Goal: Information Seeking & Learning: Learn about a topic

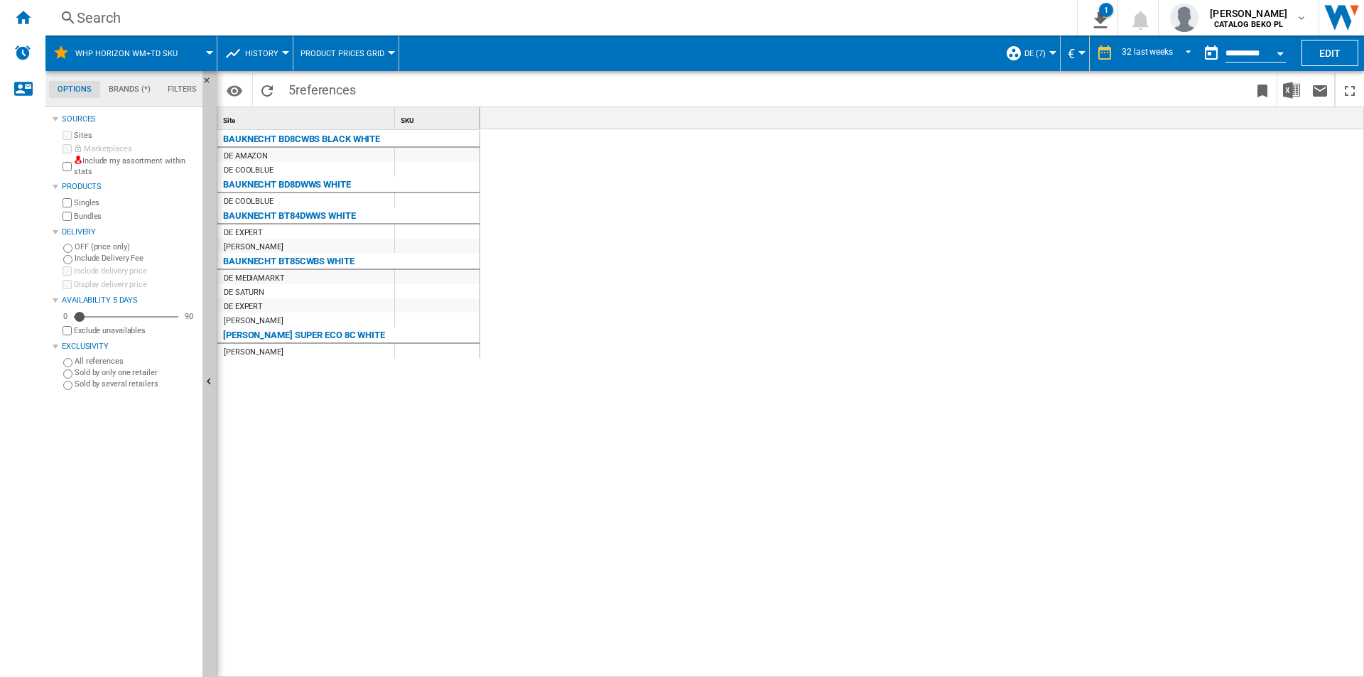
scroll to position [0, 2631]
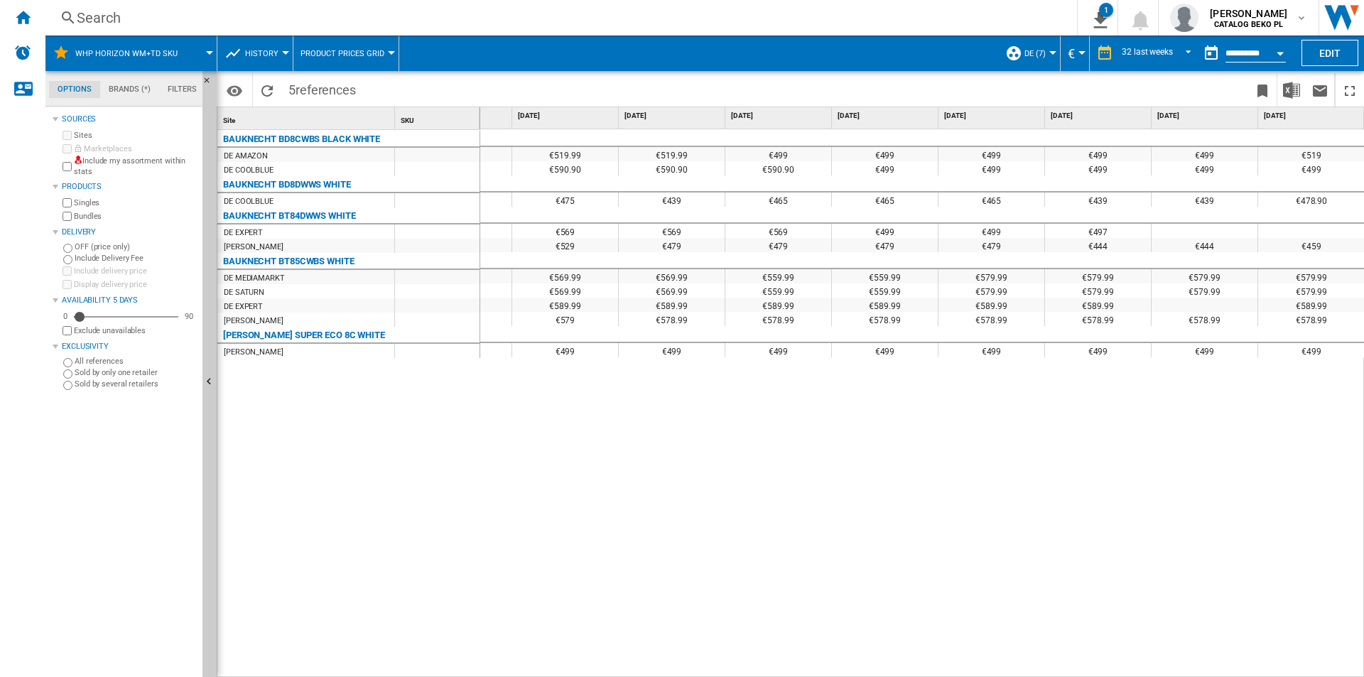
click at [514, 457] on div "€519.99 €519.99 €519.99 €499 €499 €499 €499 €499 €519 €577.90 €565.90 €553.90 €…" at bounding box center [922, 403] width 884 height 548
click at [10, 23] on div "Home" at bounding box center [22, 18] width 45 height 36
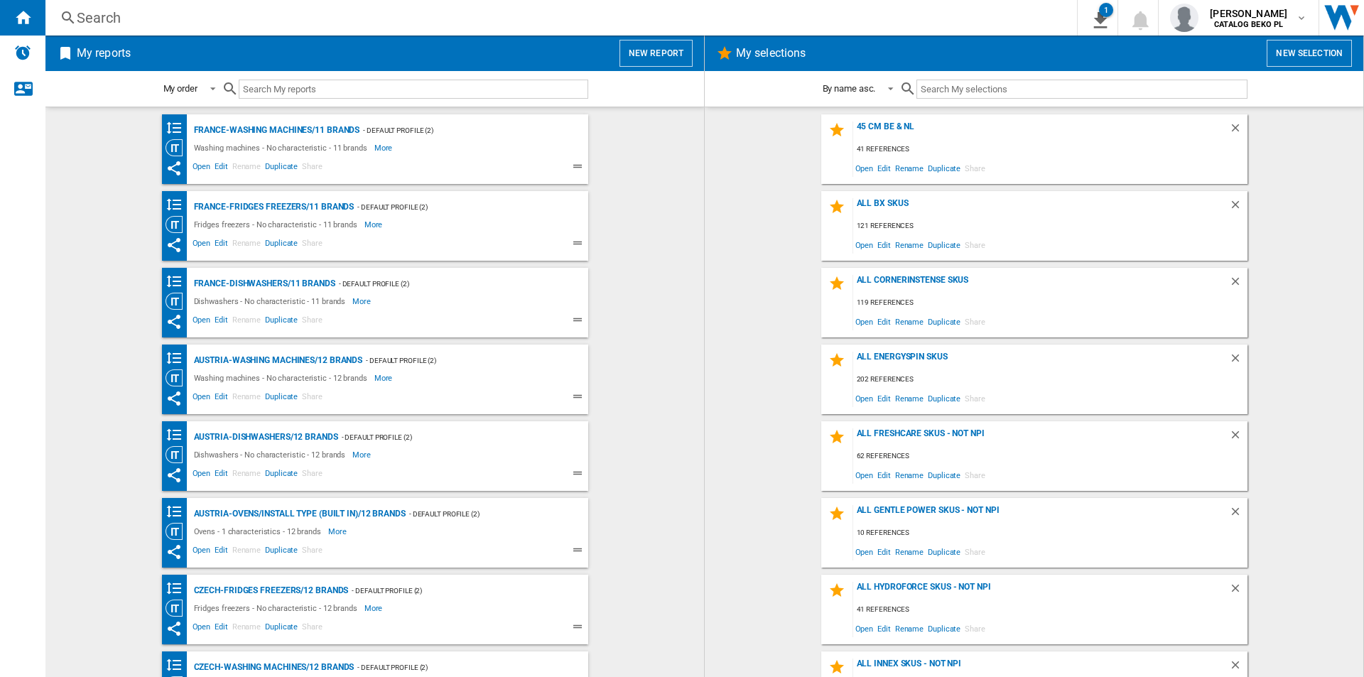
click at [650, 56] on button "New report" at bounding box center [655, 53] width 73 height 27
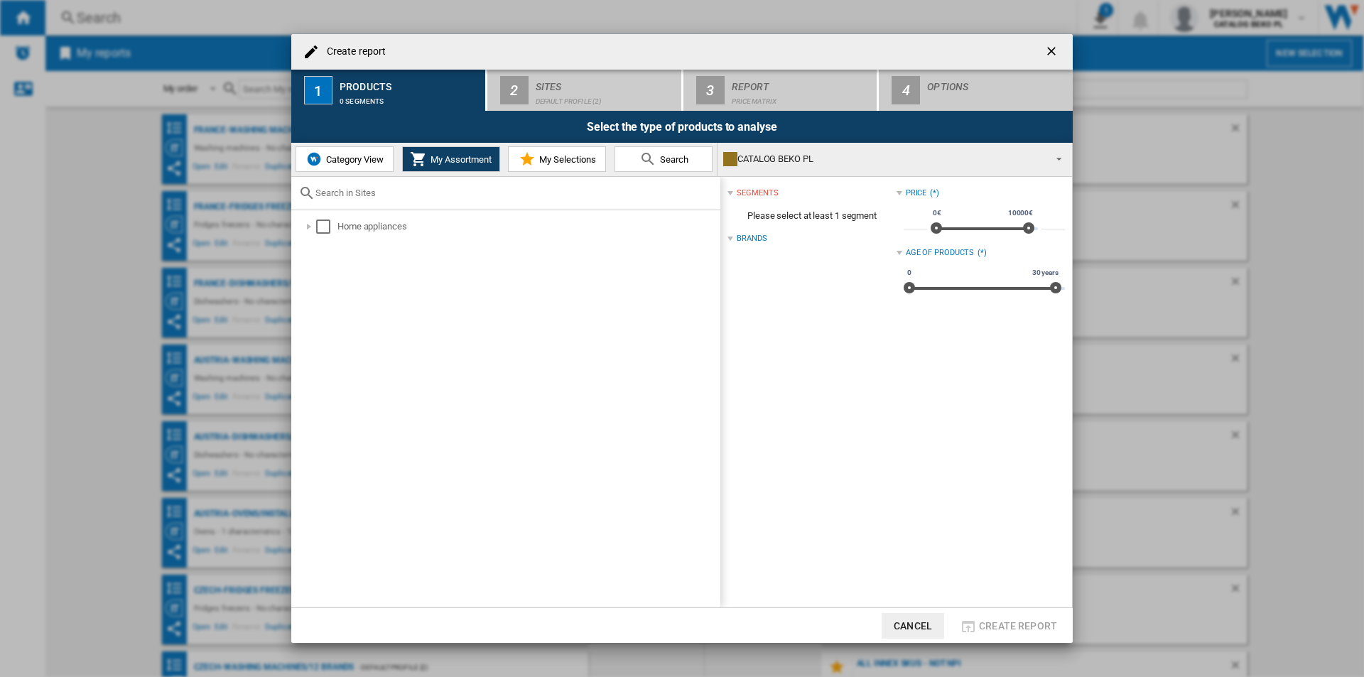
click at [528, 158] on md-icon at bounding box center [526, 159] width 17 height 17
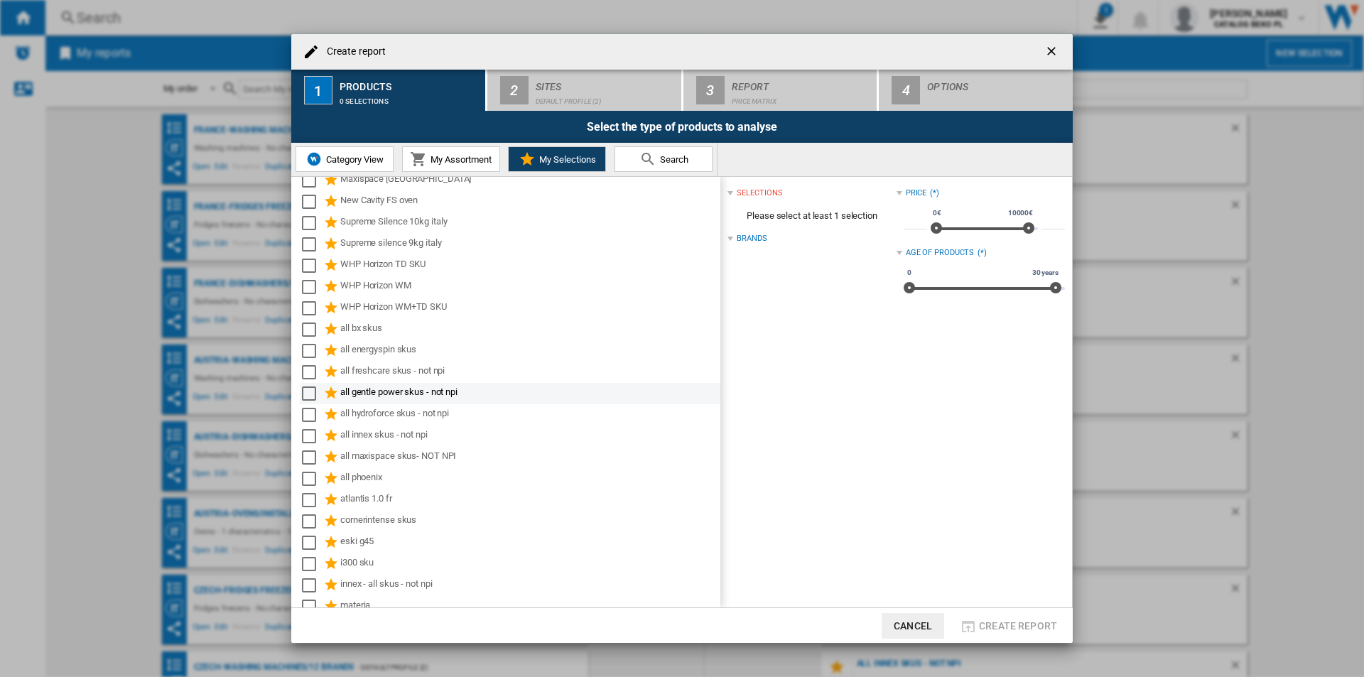
scroll to position [428, 0]
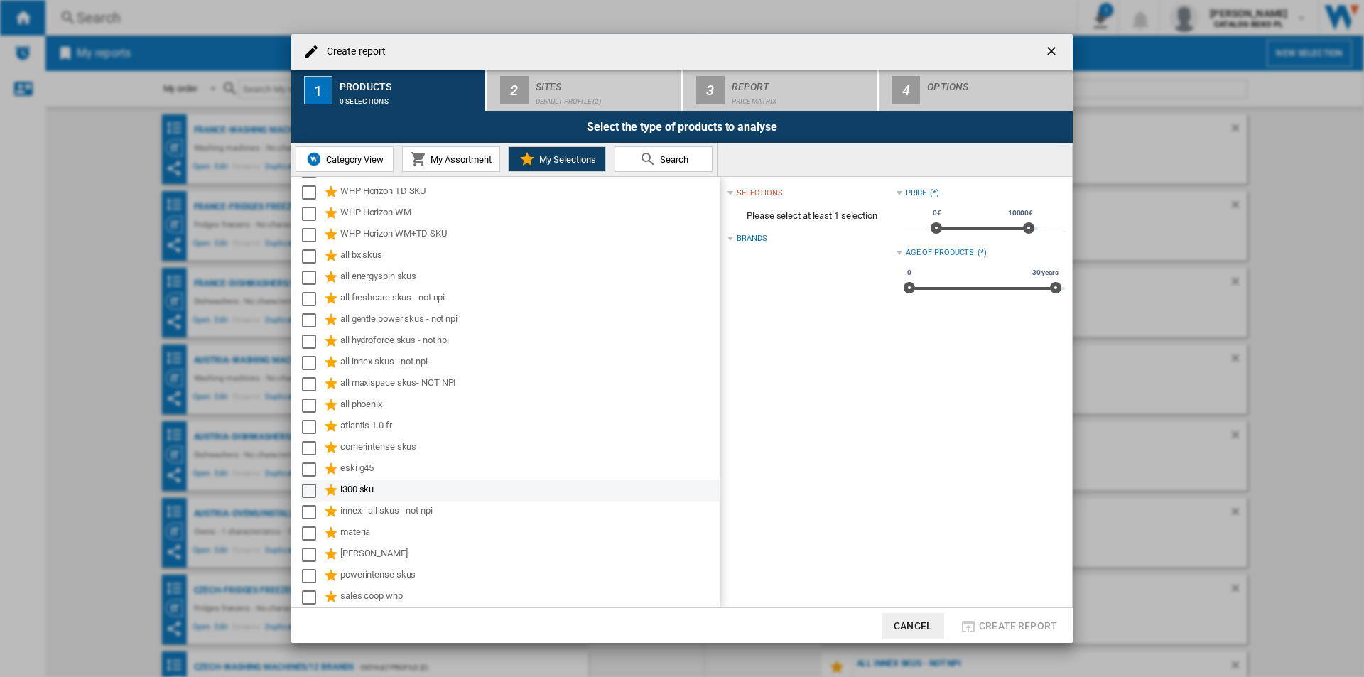
click at [389, 489] on div "i300 sku" at bounding box center [529, 490] width 378 height 17
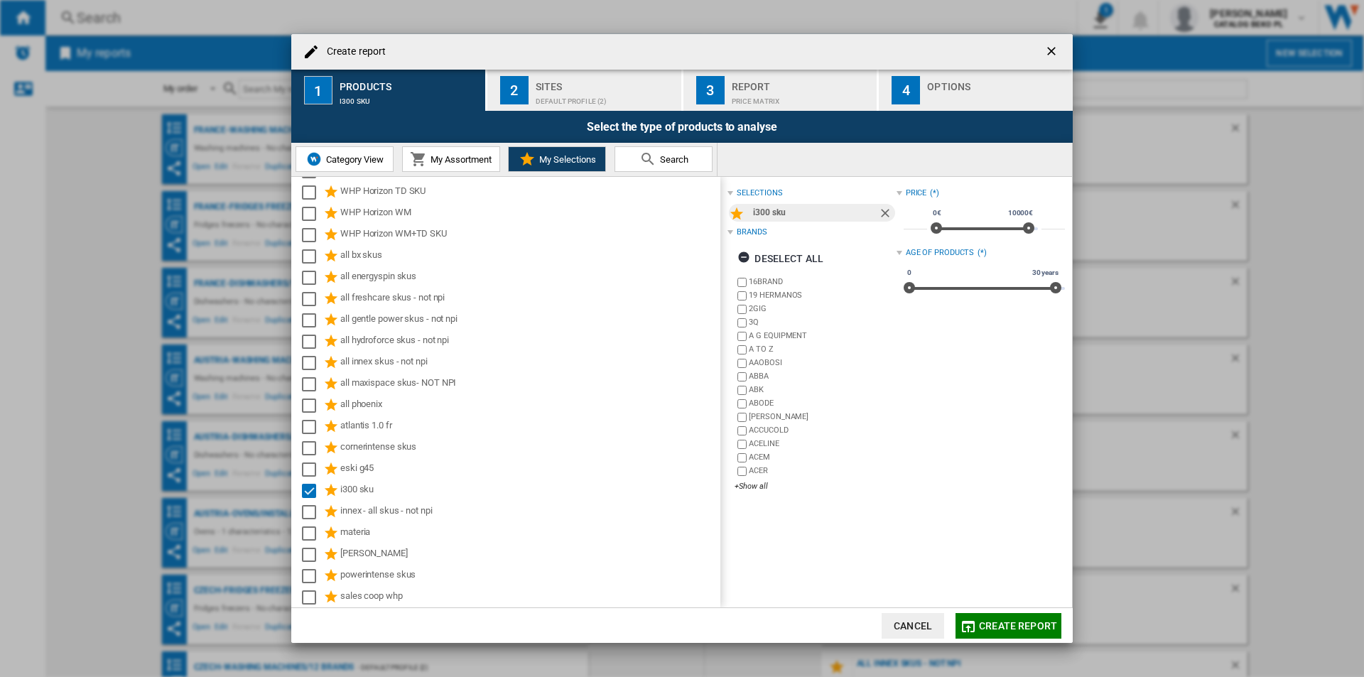
click at [628, 90] on div "Default profile (2)" at bounding box center [606, 97] width 140 height 15
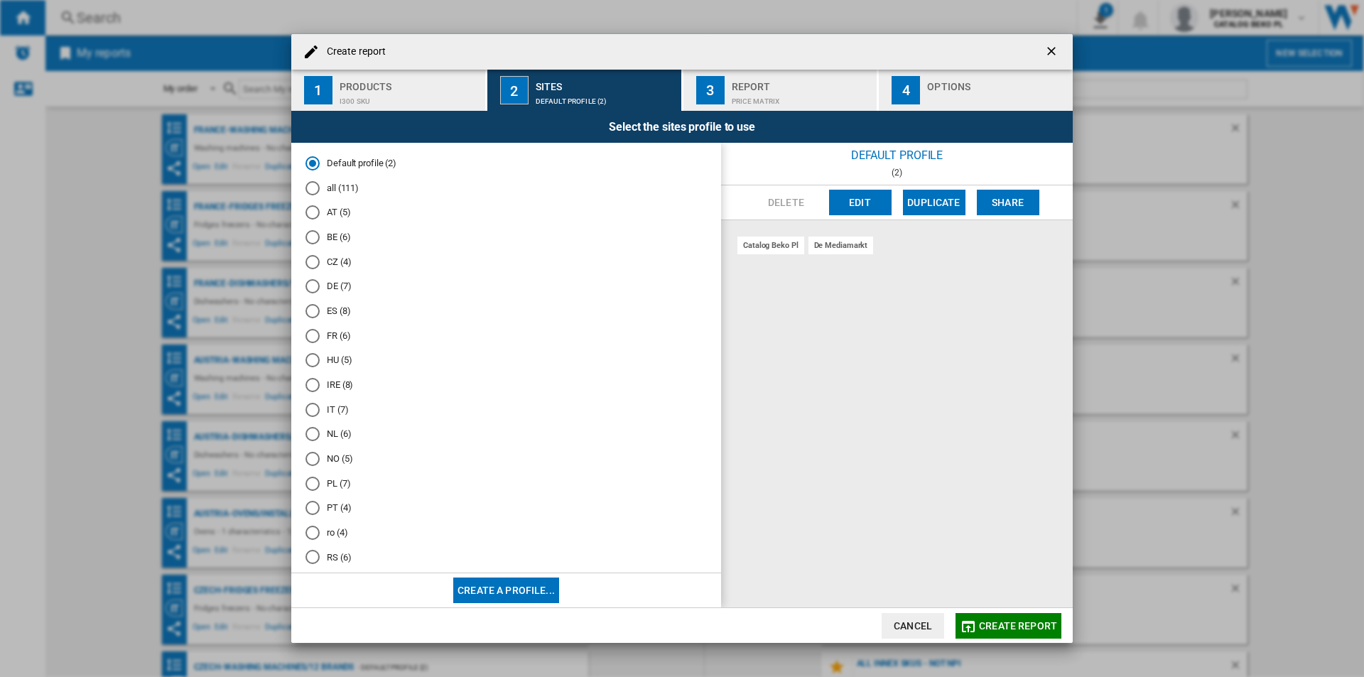
click at [341, 178] on md-radio-group "Default profile (2) all (111) AT (5) BE (6) CZ (4) DE (7) ES (8) FR (6) HU (5) …" at bounding box center [505, 390] width 401 height 467
click at [342, 187] on md-radio-button "all (111)" at bounding box center [505, 187] width 401 height 13
click at [963, 85] on div "Options" at bounding box center [997, 82] width 140 height 15
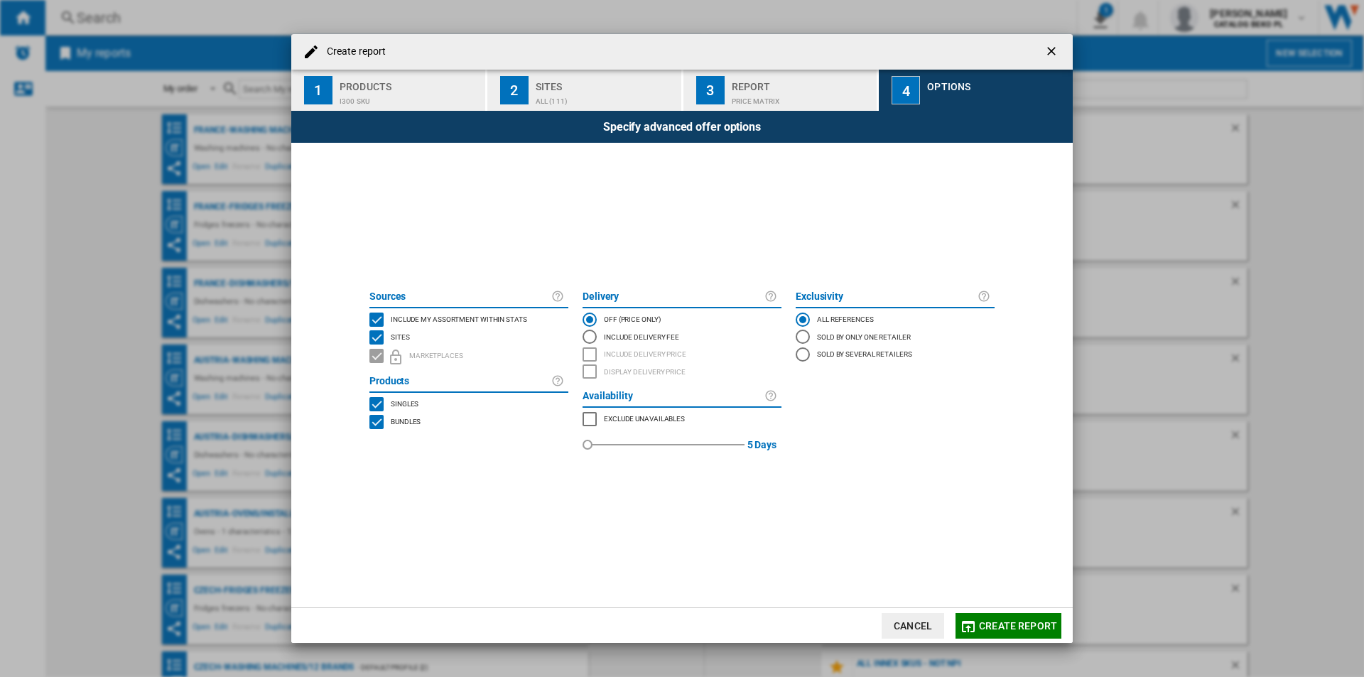
click at [489, 317] on span "Include my assortment within stats" at bounding box center [459, 318] width 136 height 10
click at [979, 624] on button "Create report" at bounding box center [1008, 626] width 106 height 26
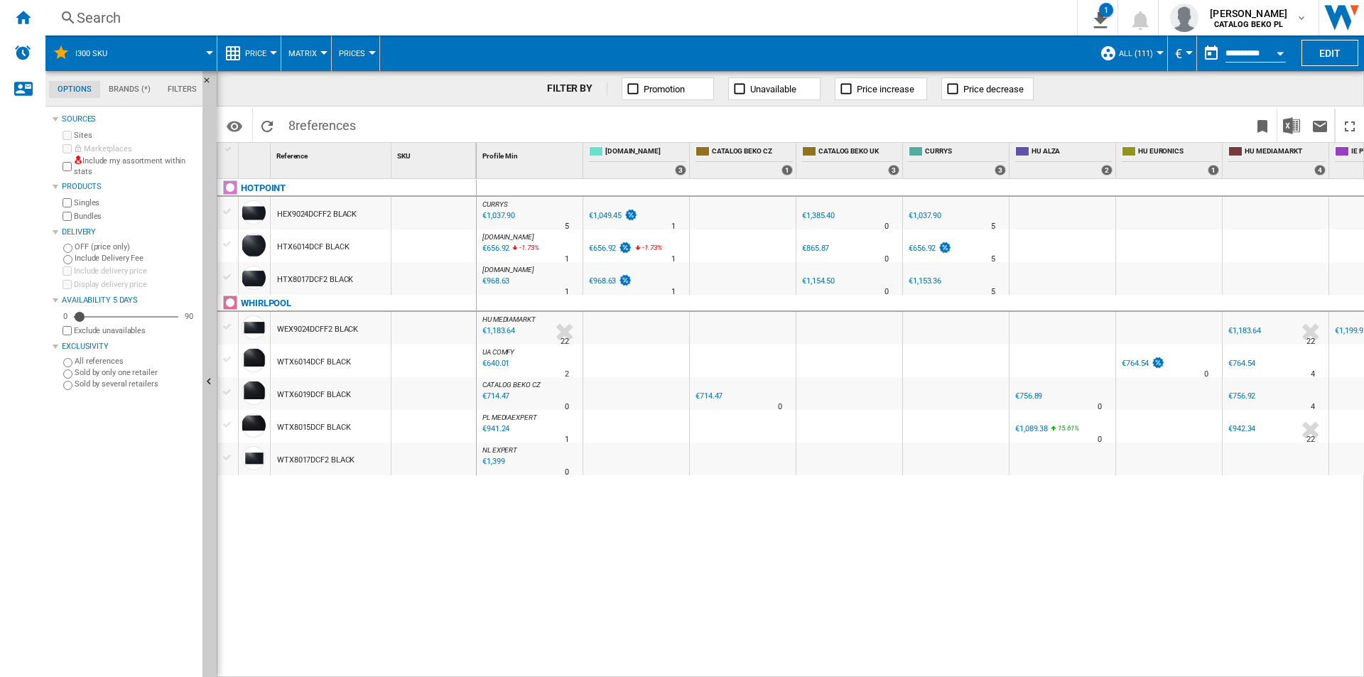
click at [246, 60] on button "Price" at bounding box center [259, 54] width 28 height 36
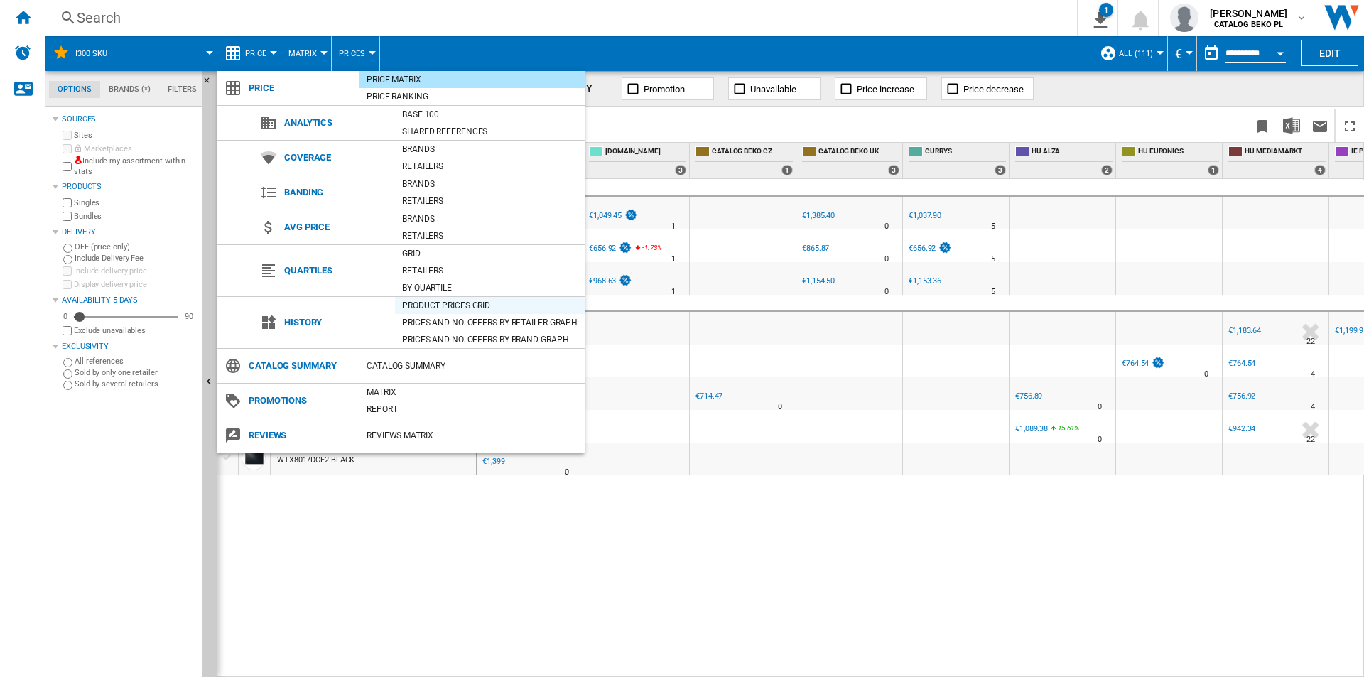
click at [474, 310] on div "Product prices grid" at bounding box center [490, 305] width 190 height 14
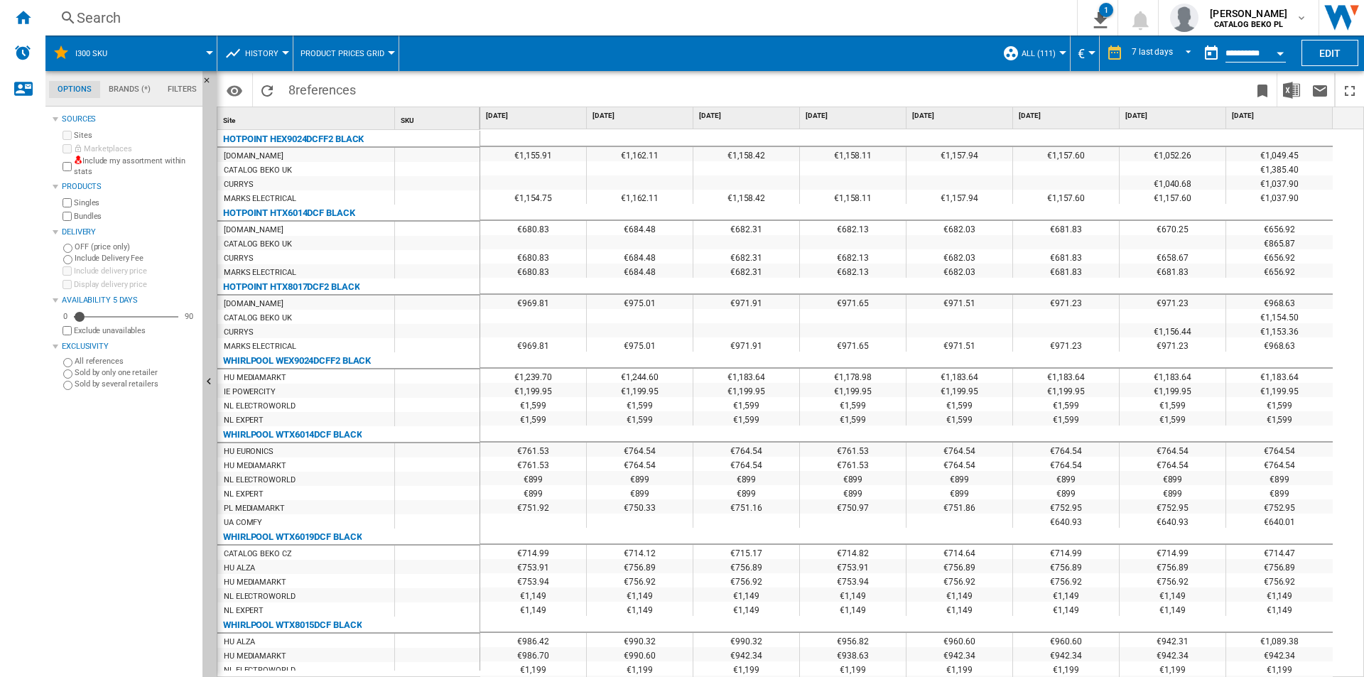
click at [175, 62] on span at bounding box center [168, 54] width 82 height 36
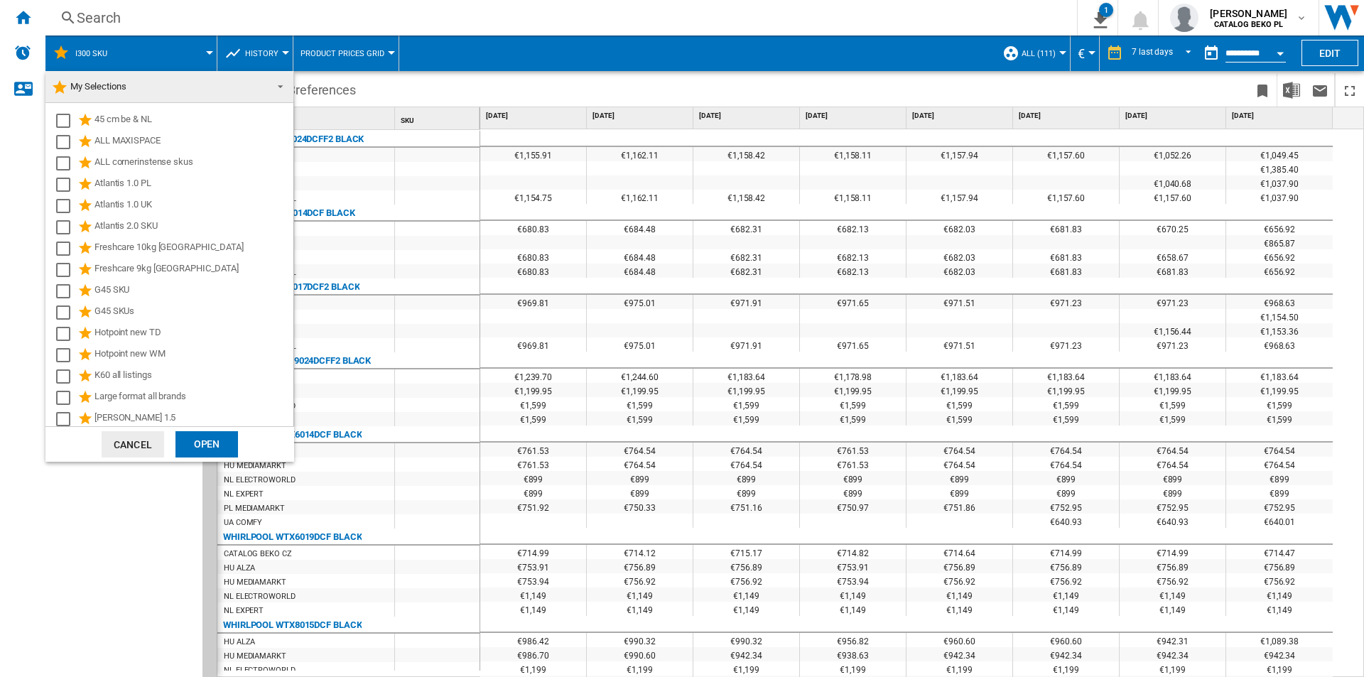
click at [16, 15] on md-backdrop at bounding box center [682, 338] width 1364 height 677
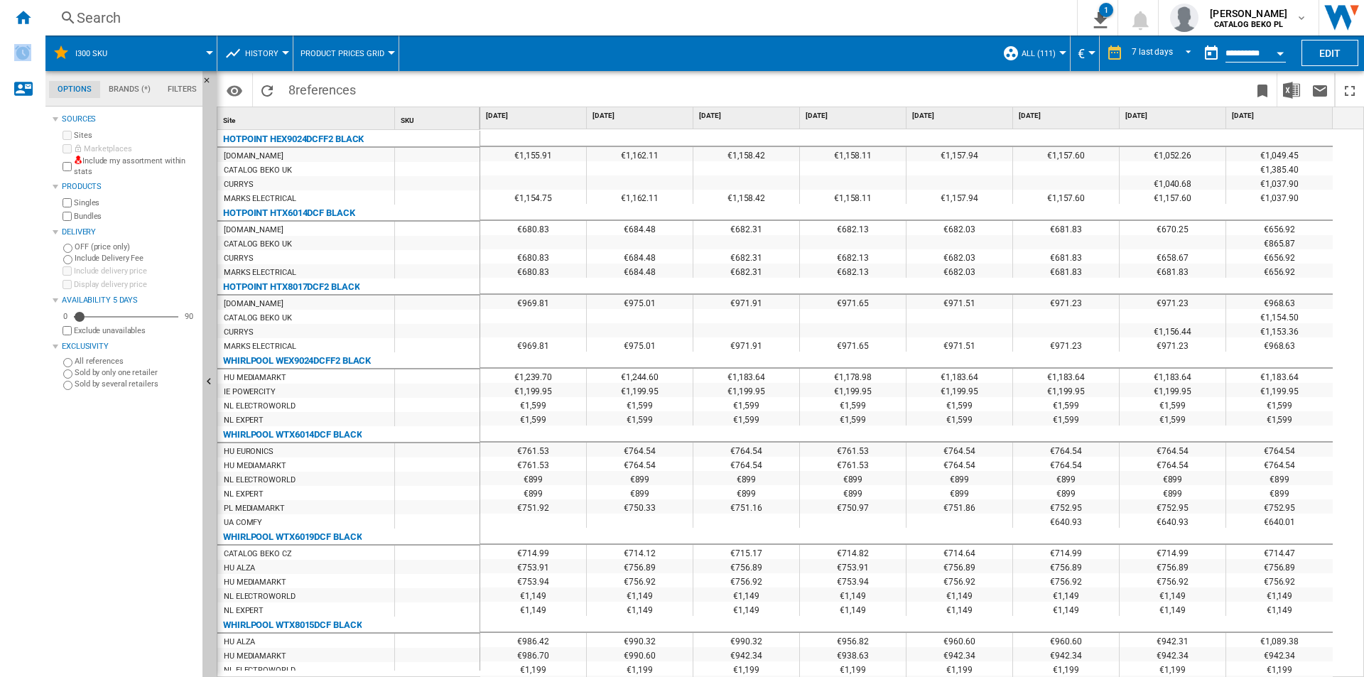
click at [16, 15] on ng-md-icon "Home" at bounding box center [22, 17] width 17 height 17
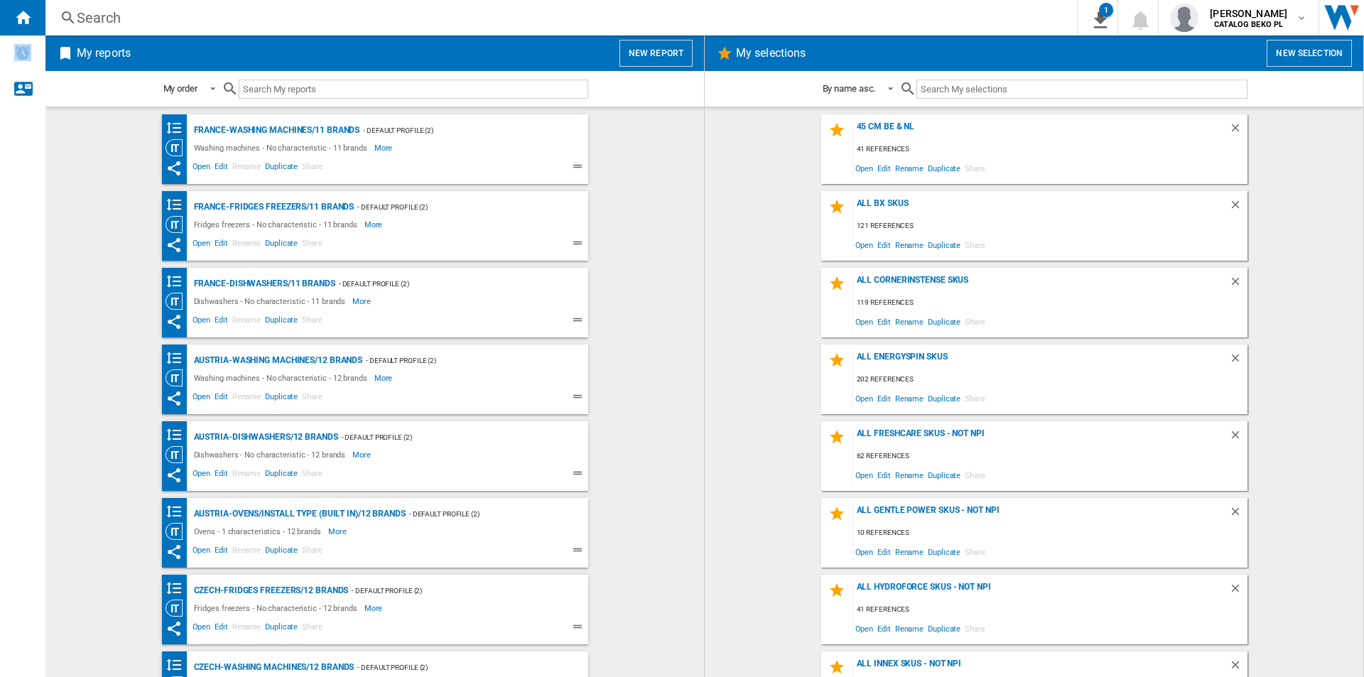
click at [604, 195] on wk-bookmarked-report "France-Fridges freezers/11 brands - Default profile (2) Fridges freezers - No c…" at bounding box center [375, 226] width 630 height 70
click at [678, 53] on button "New report" at bounding box center [655, 53] width 73 height 27
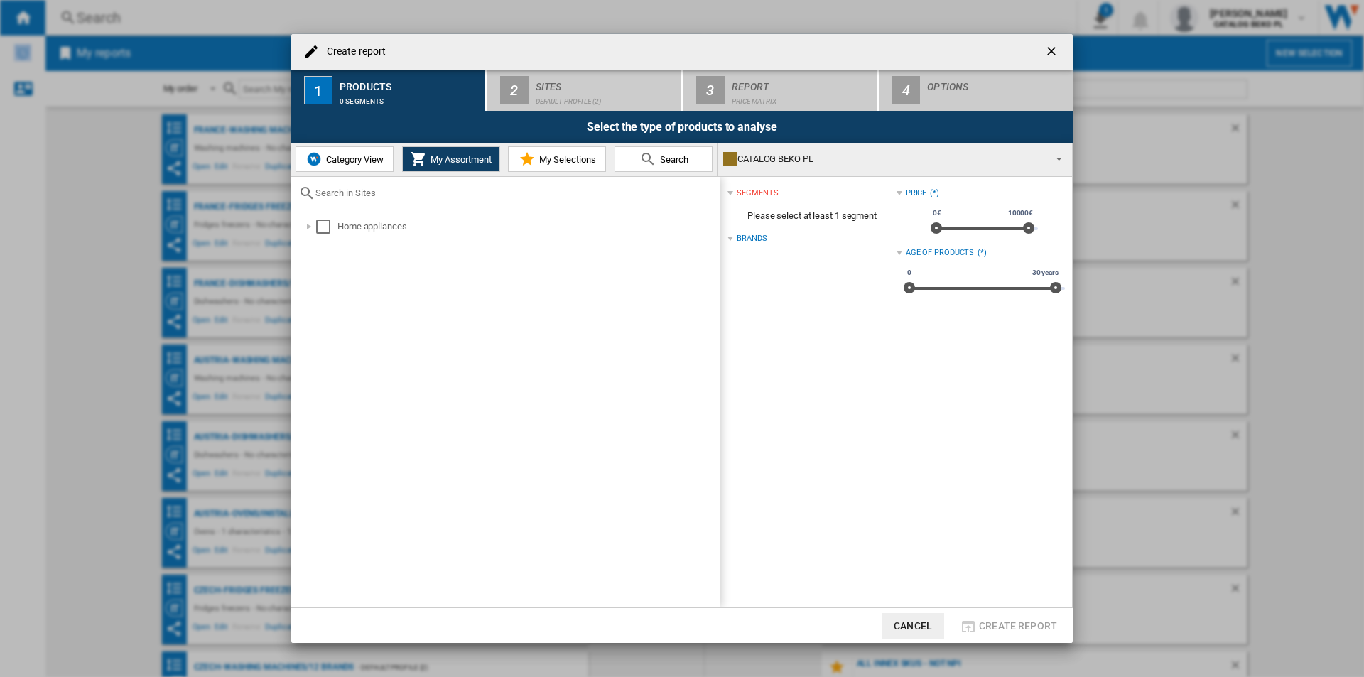
click at [536, 161] on span "My Selections" at bounding box center [566, 159] width 60 height 11
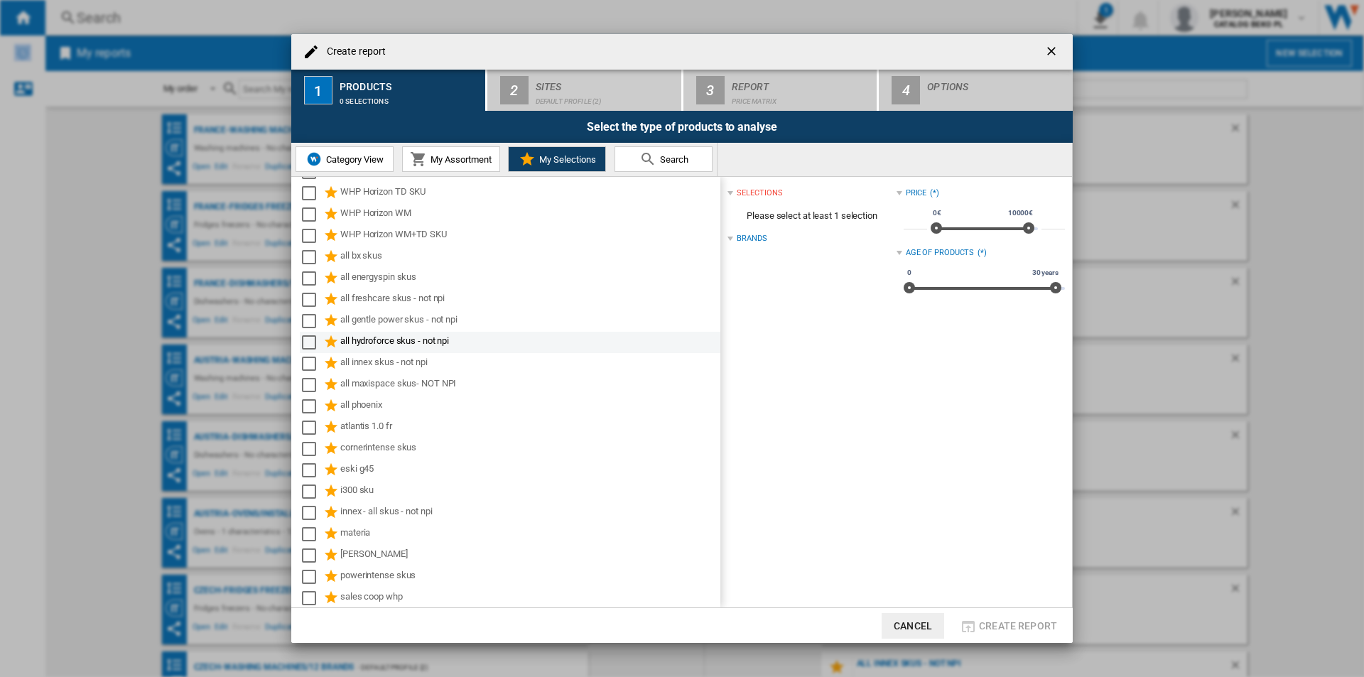
scroll to position [428, 0]
click at [315, 538] on div "Select" at bounding box center [309, 533] width 14 height 14
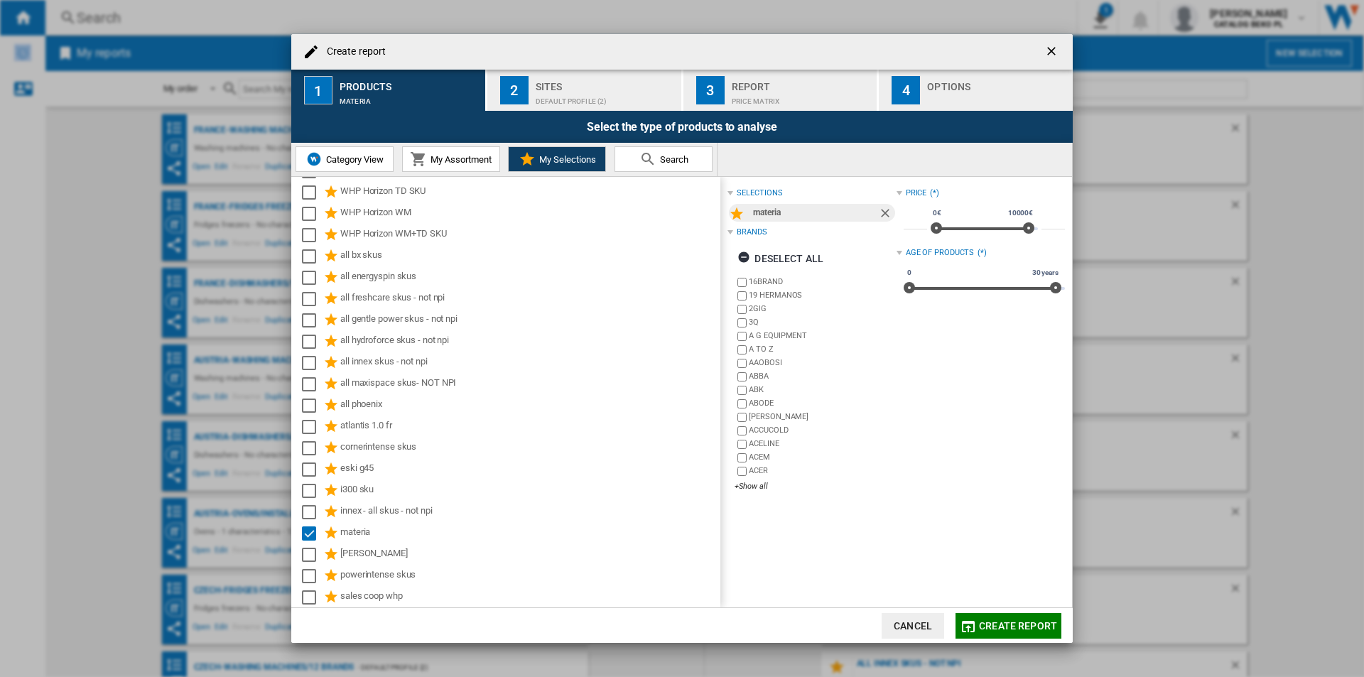
click at [600, 85] on div "Sites" at bounding box center [606, 82] width 140 height 15
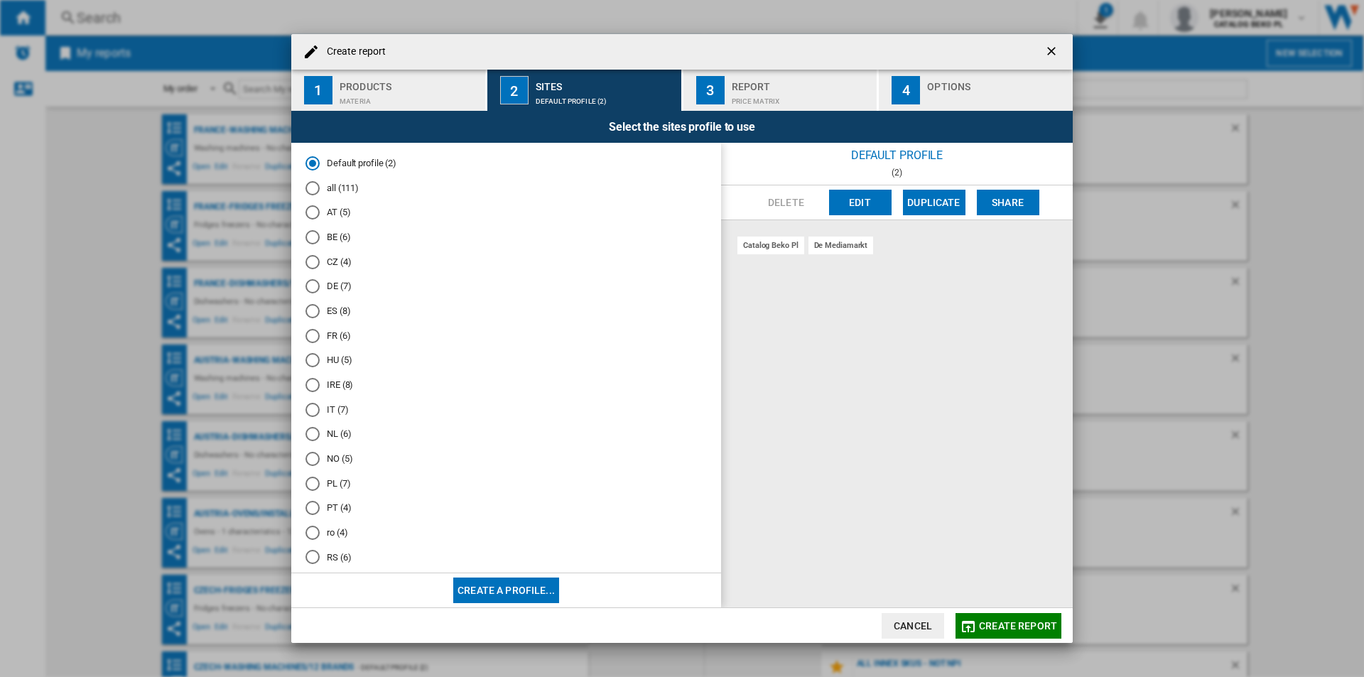
click at [351, 184] on md-radio-button "all (111)" at bounding box center [505, 187] width 401 height 13
click at [958, 85] on div "Options" at bounding box center [997, 82] width 140 height 15
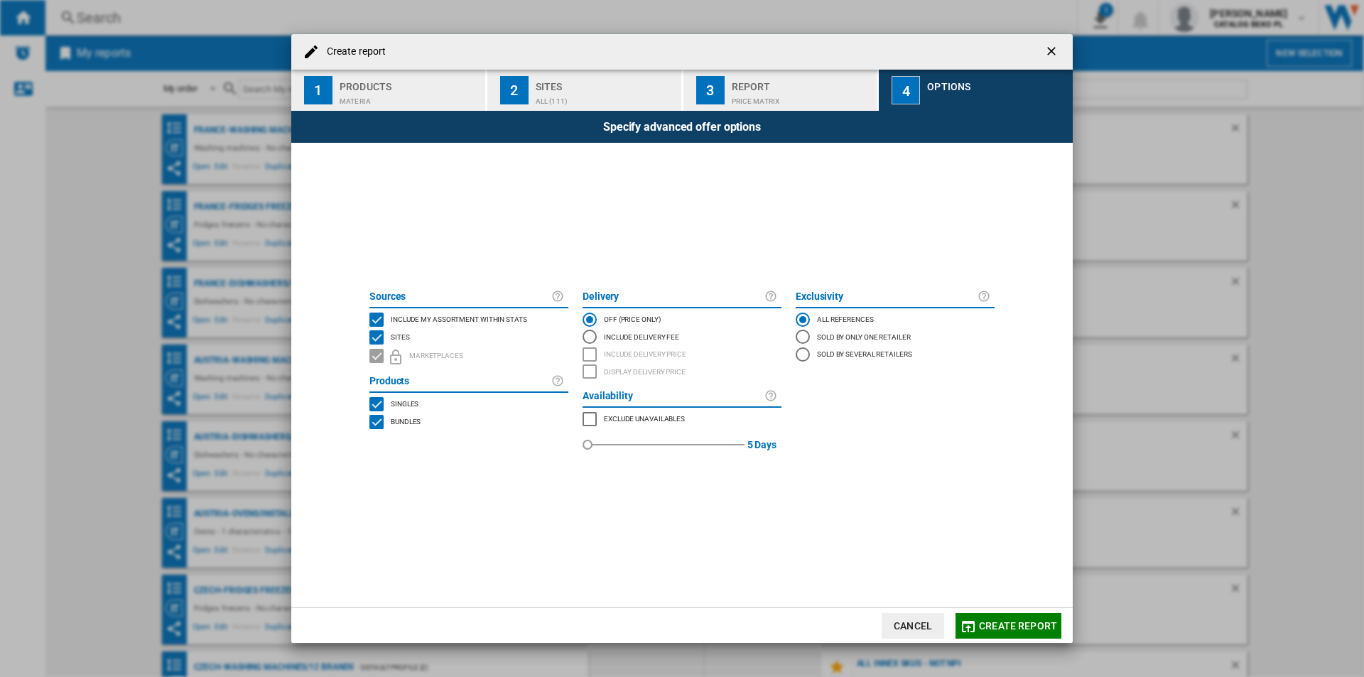
click at [465, 322] on span "Include my assortment within stats" at bounding box center [459, 318] width 136 height 10
click at [1008, 620] on span "Create report" at bounding box center [1018, 625] width 78 height 11
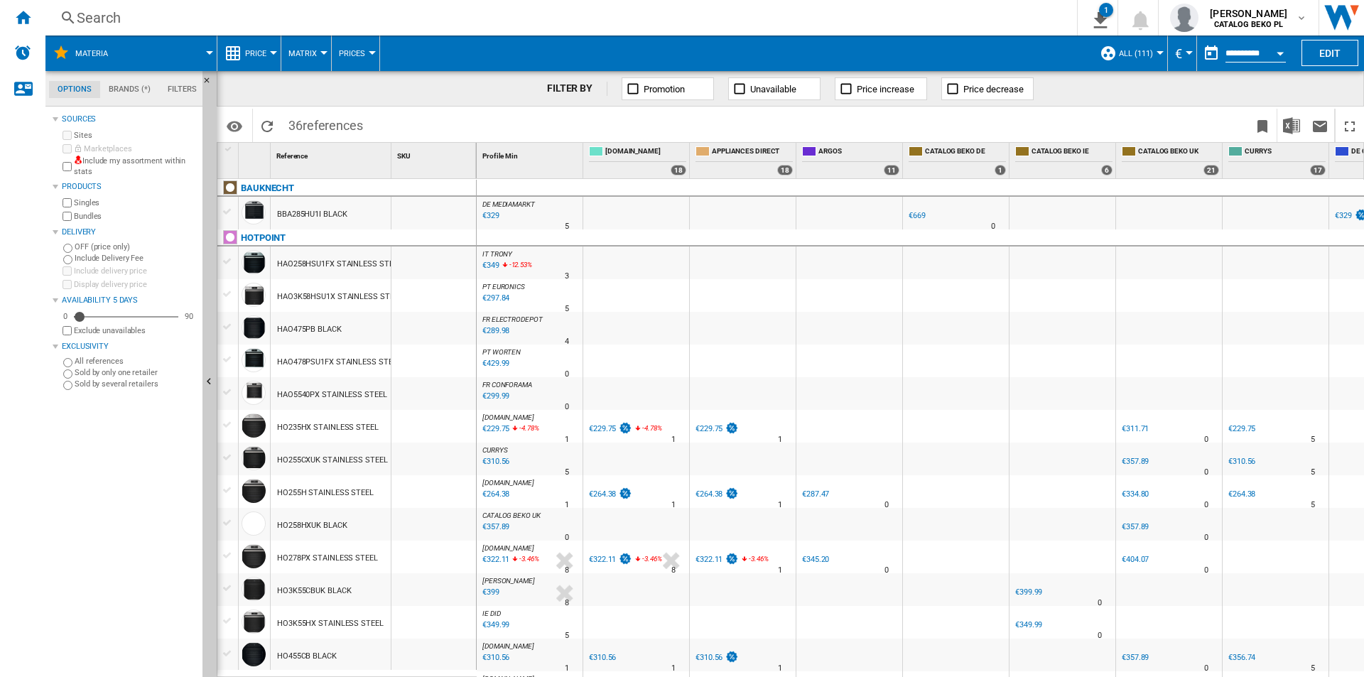
click at [242, 54] on div "Price" at bounding box center [248, 54] width 49 height 36
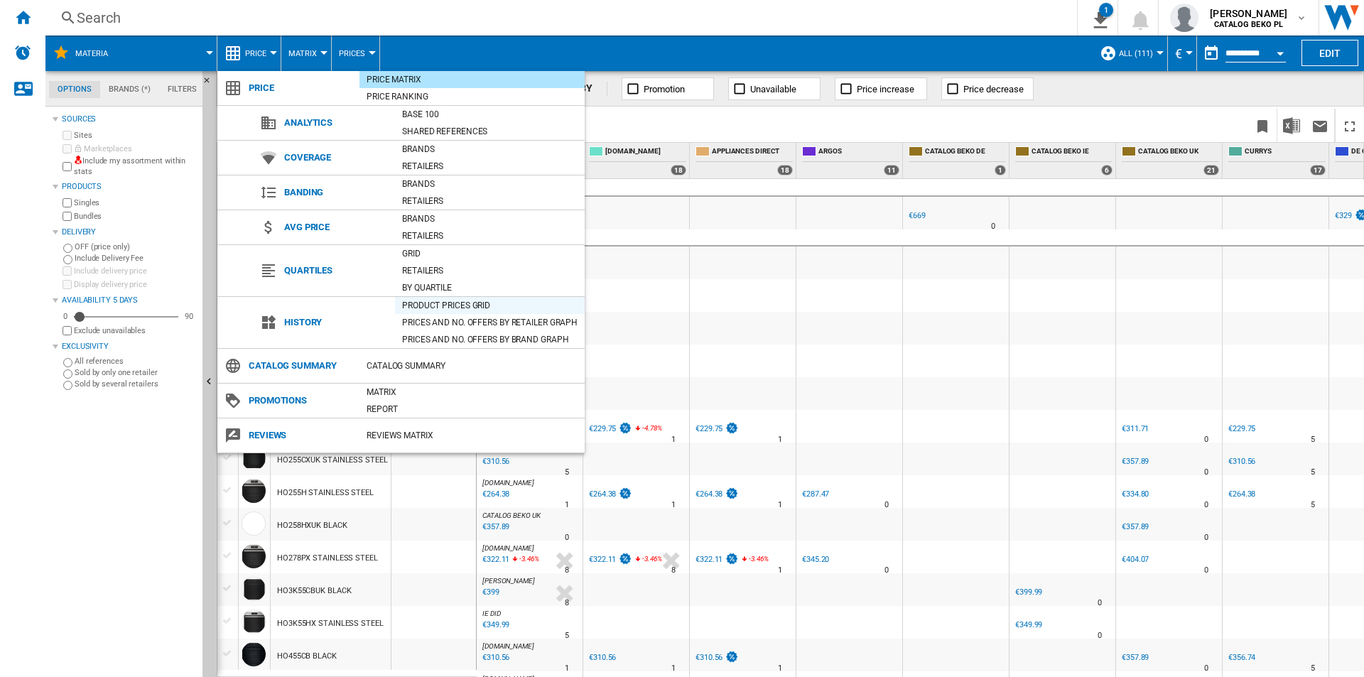
click at [437, 309] on div "Product prices grid" at bounding box center [490, 305] width 190 height 14
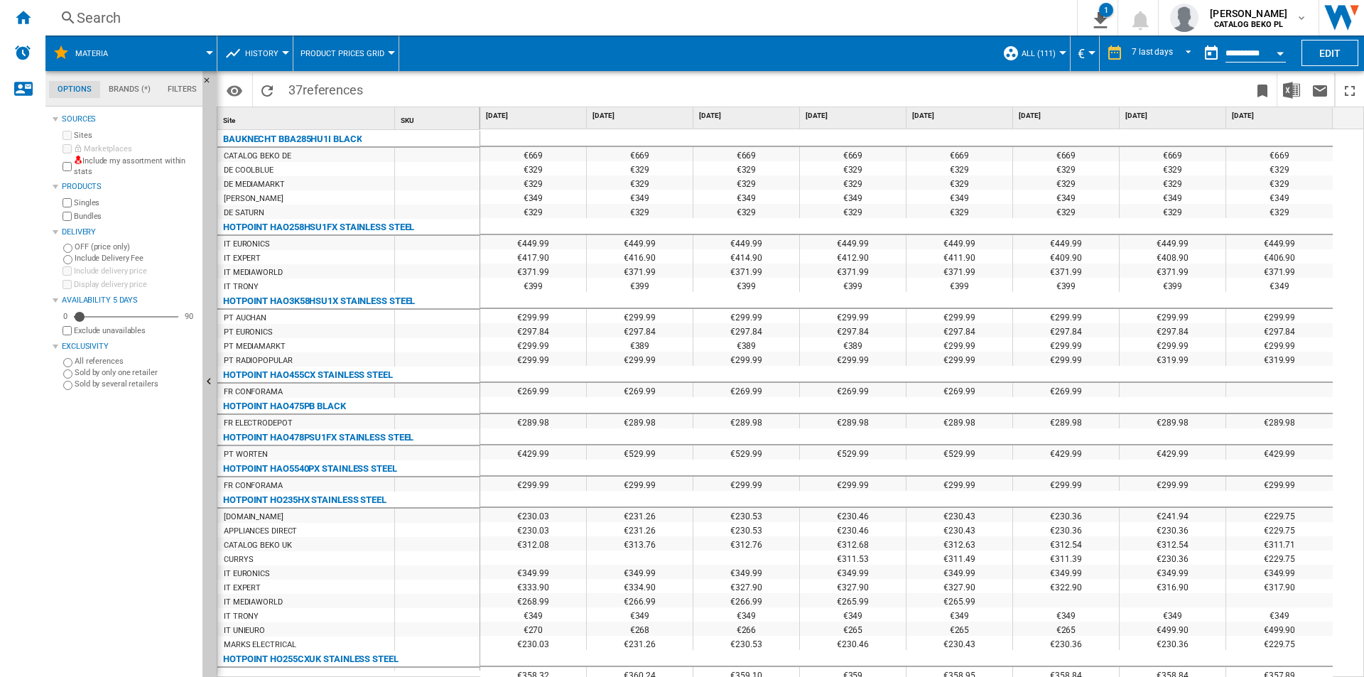
click at [1045, 52] on span "all (111)" at bounding box center [1038, 53] width 34 height 9
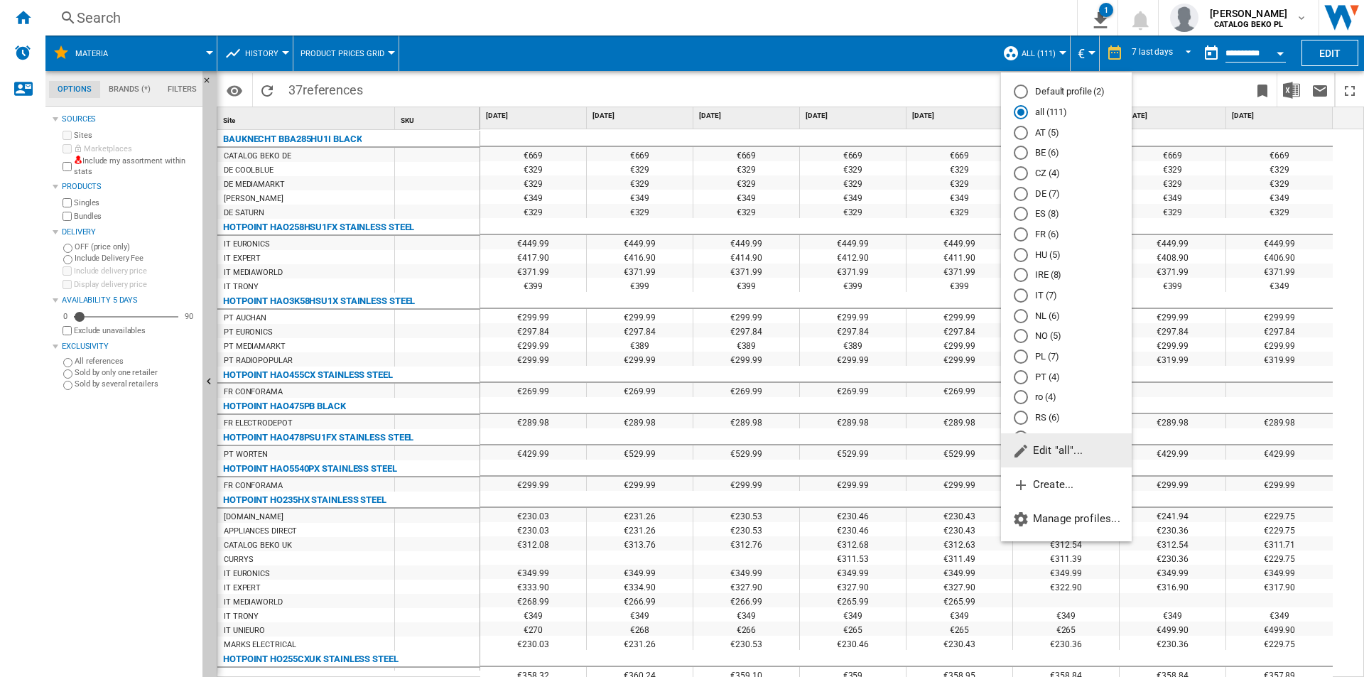
click at [1040, 155] on md-radio-button "BE (6)" at bounding box center [1065, 152] width 105 height 13
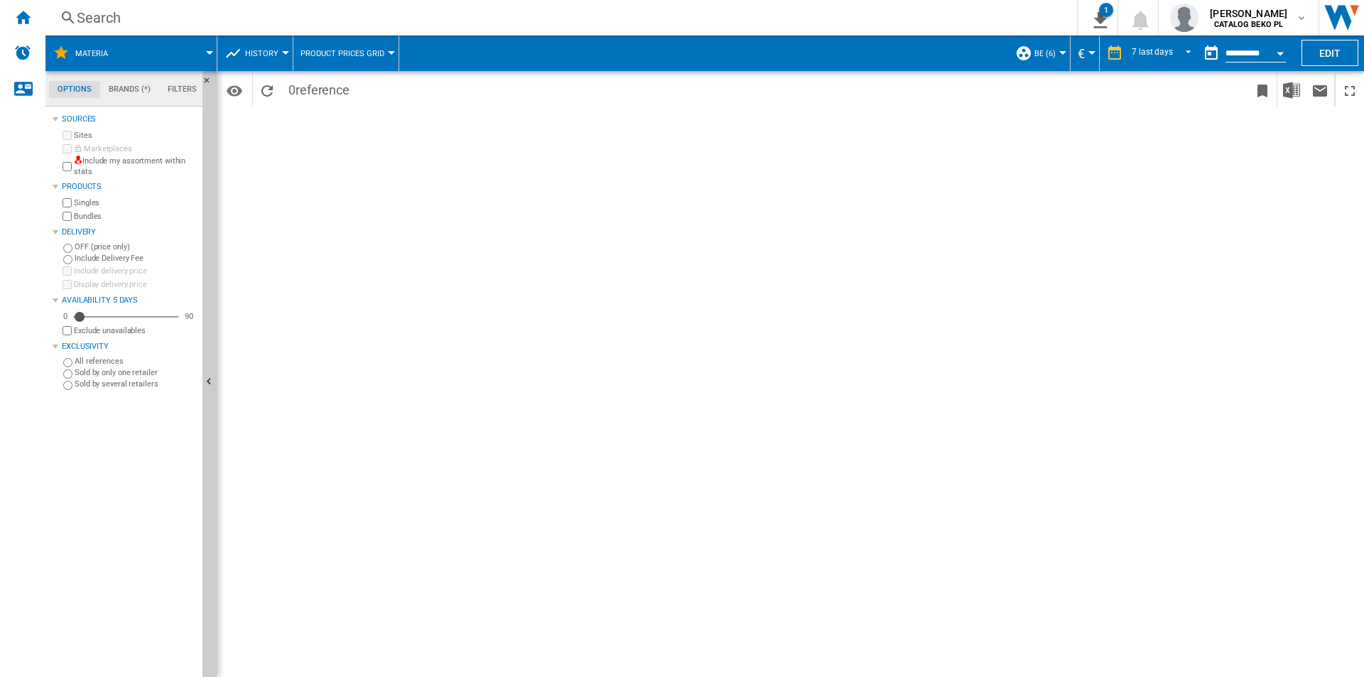
click at [1050, 50] on span "BE (6)" at bounding box center [1044, 53] width 21 height 9
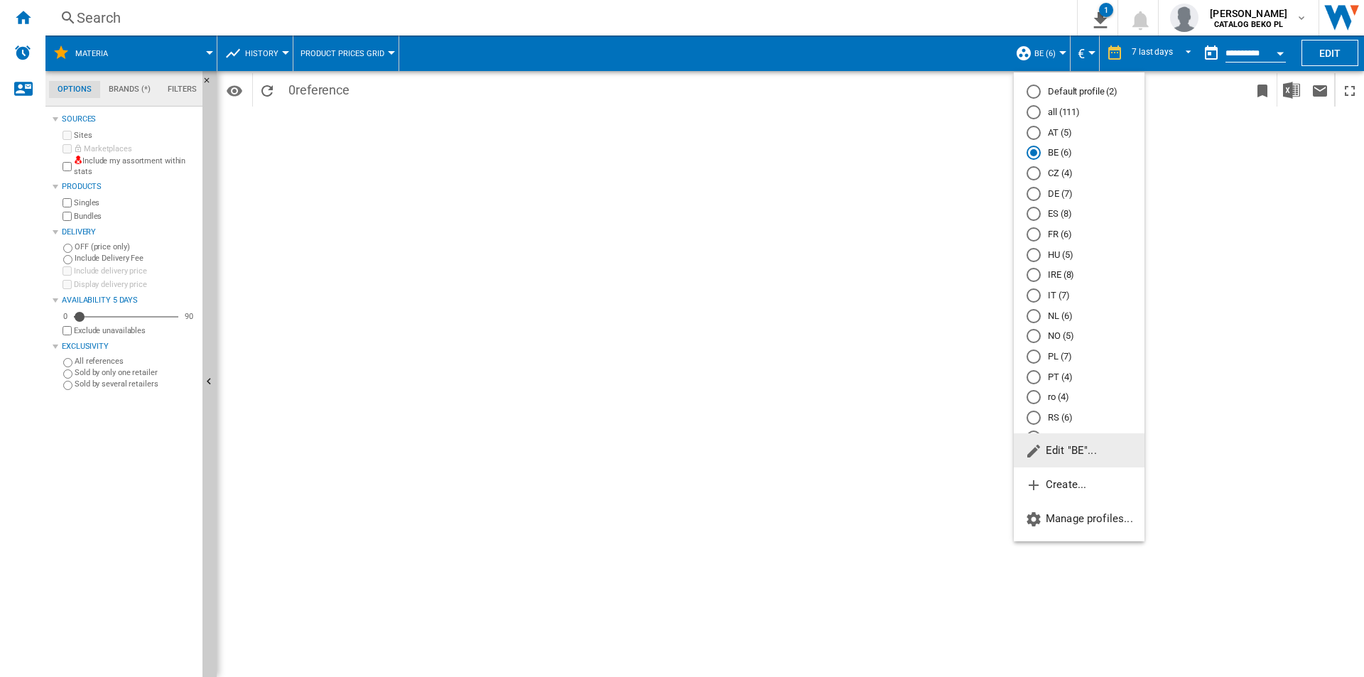
click at [1062, 195] on md-radio-button "DE (7)" at bounding box center [1078, 193] width 105 height 13
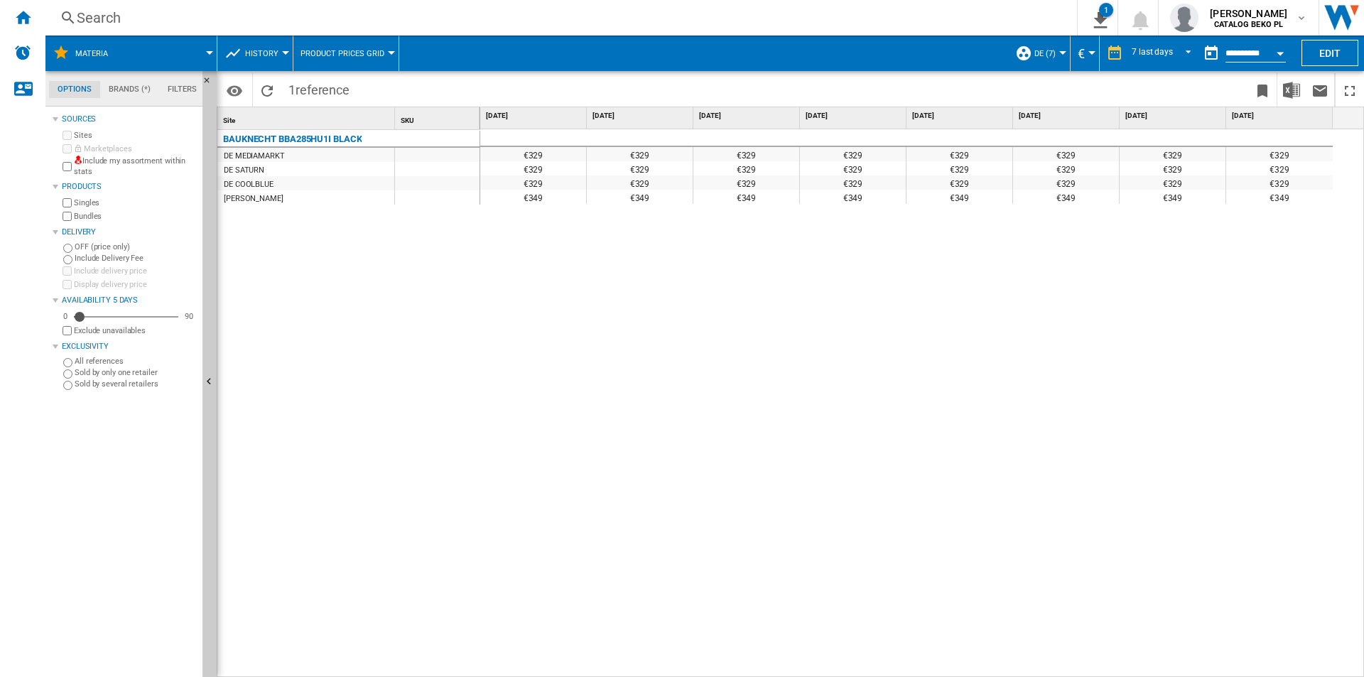
click at [1031, 57] on div "DE (7)" at bounding box center [1039, 54] width 48 height 36
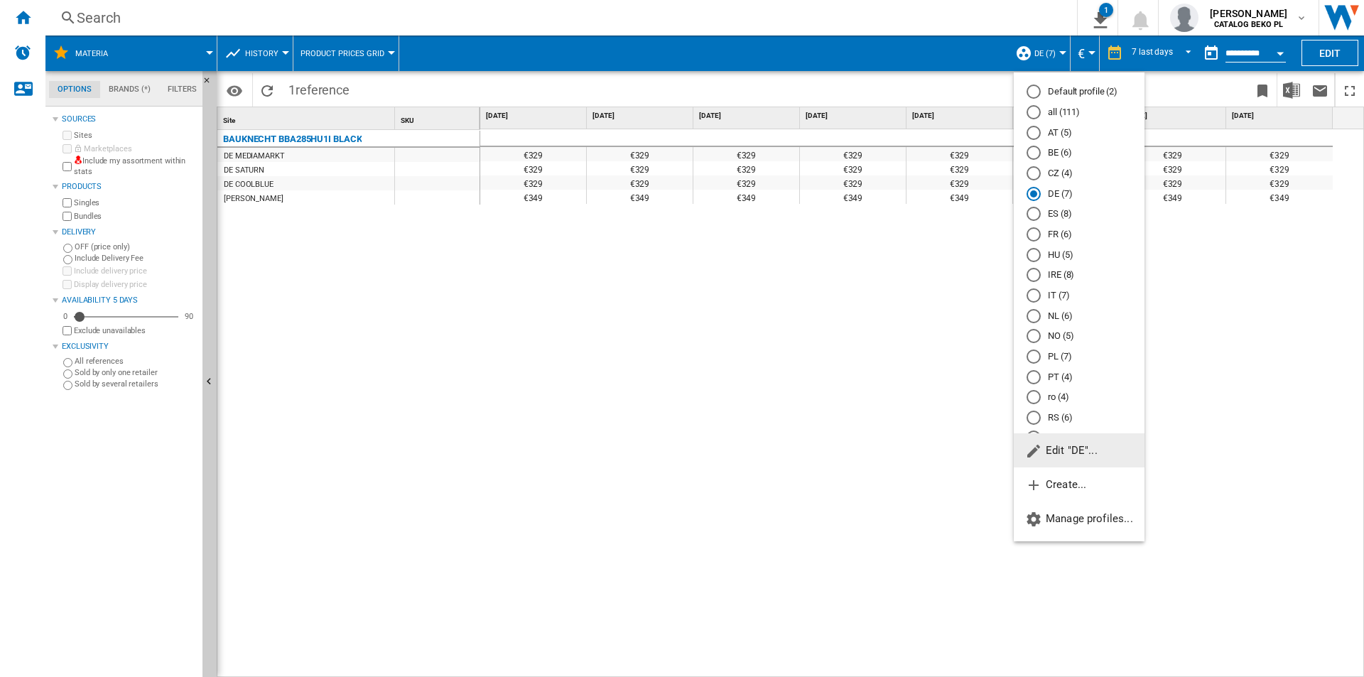
click at [1055, 212] on md-radio-button "ES (8)" at bounding box center [1078, 213] width 105 height 13
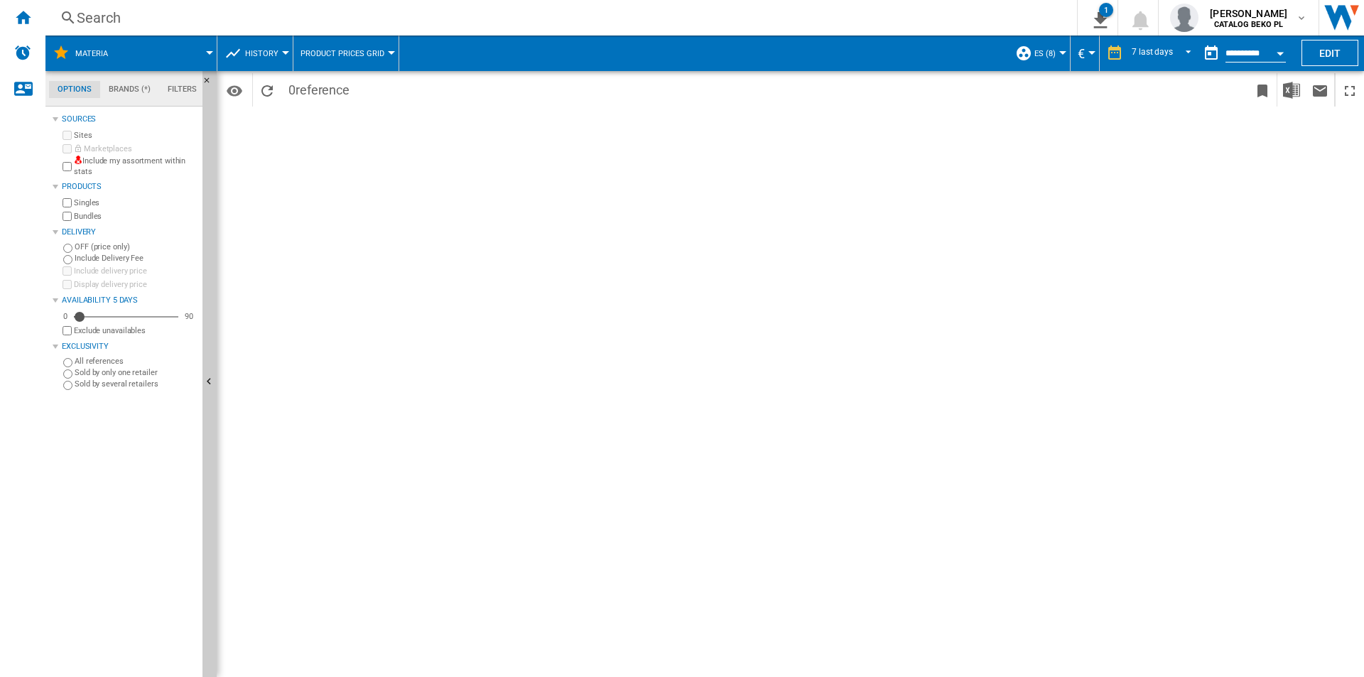
click at [1039, 51] on span "ES (8)" at bounding box center [1044, 53] width 21 height 9
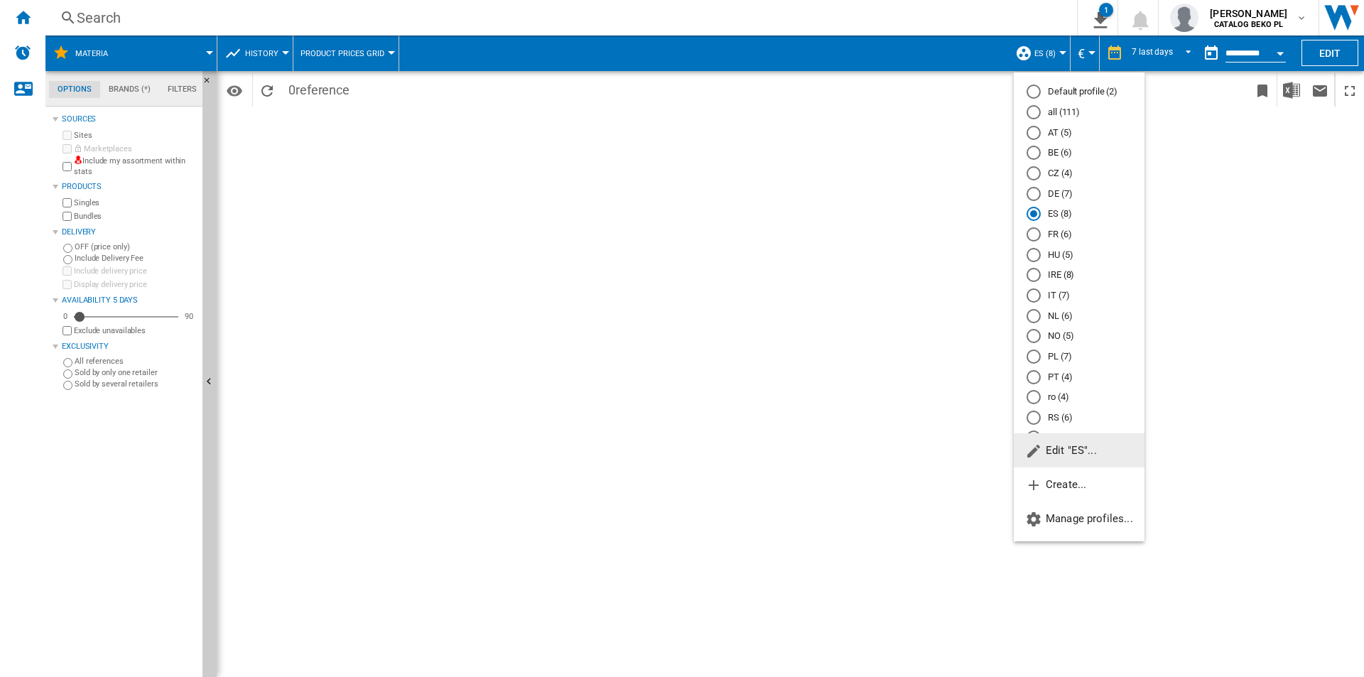
click at [1060, 232] on md-radio-button "FR (6)" at bounding box center [1078, 234] width 105 height 13
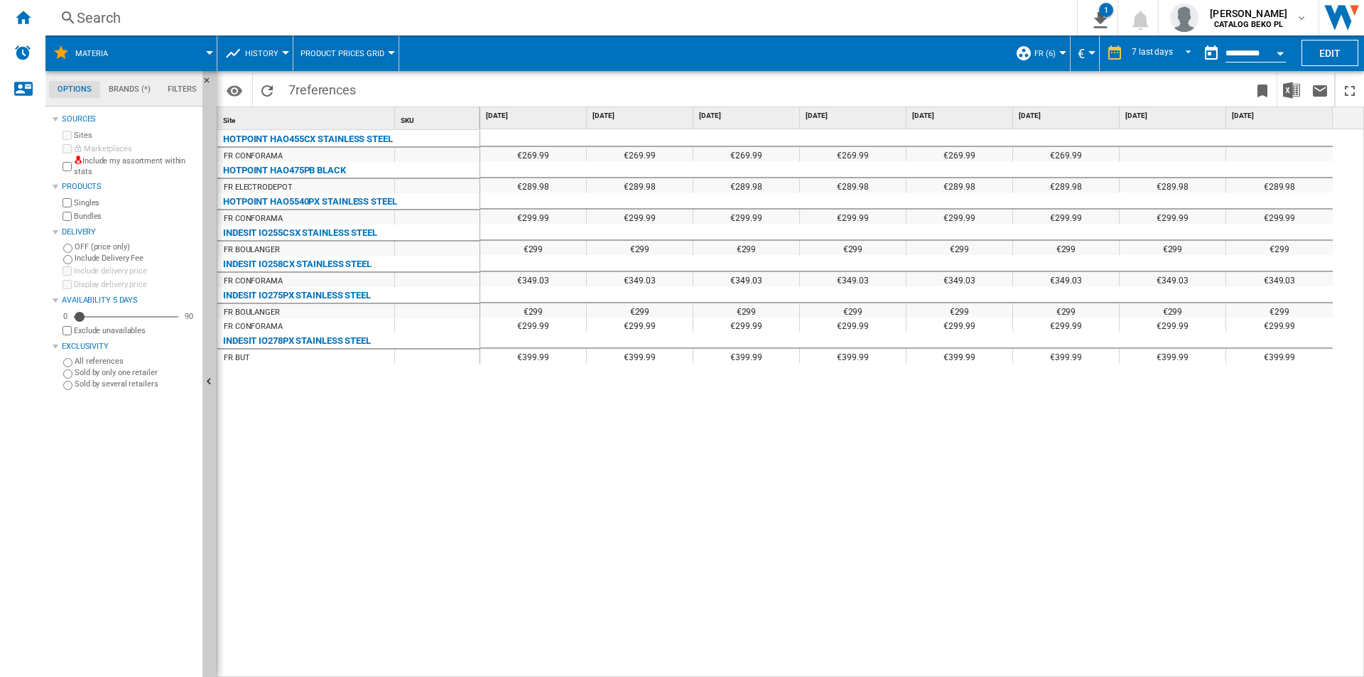
click at [1042, 52] on span "FR (6)" at bounding box center [1044, 53] width 21 height 9
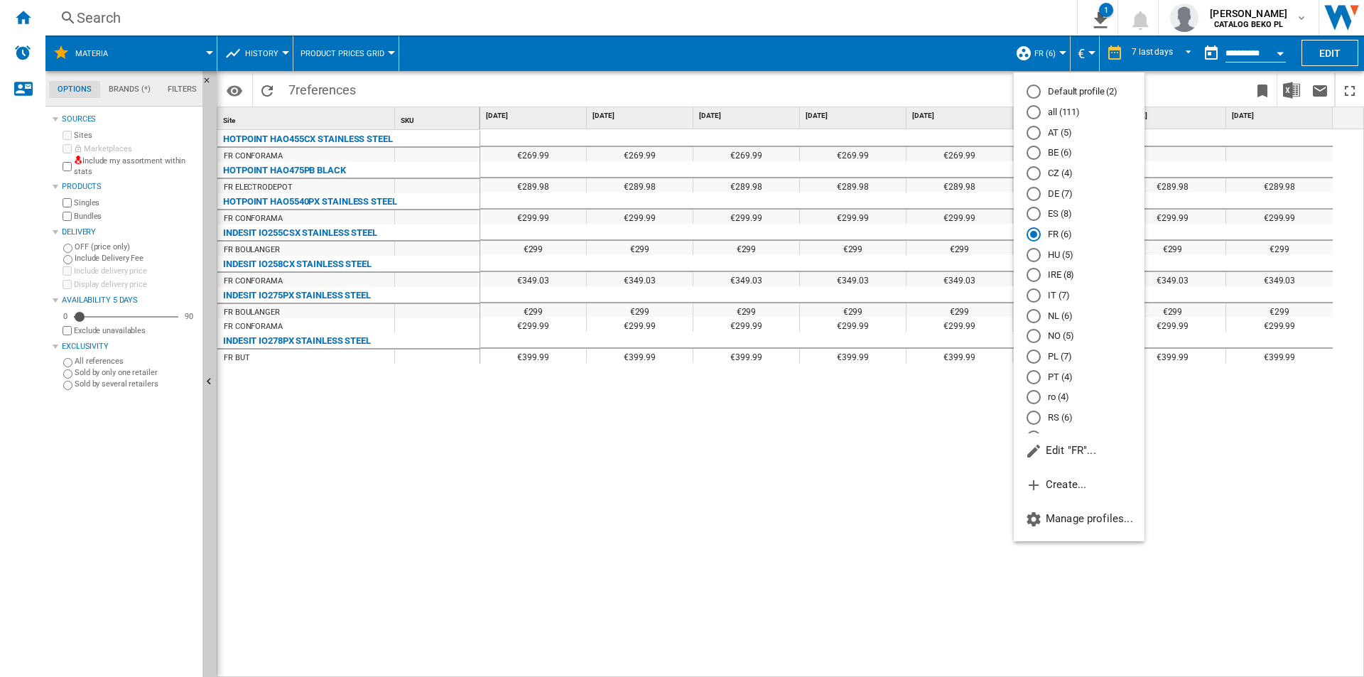
click at [1056, 299] on md-radio-button "IT (7)" at bounding box center [1078, 295] width 105 height 13
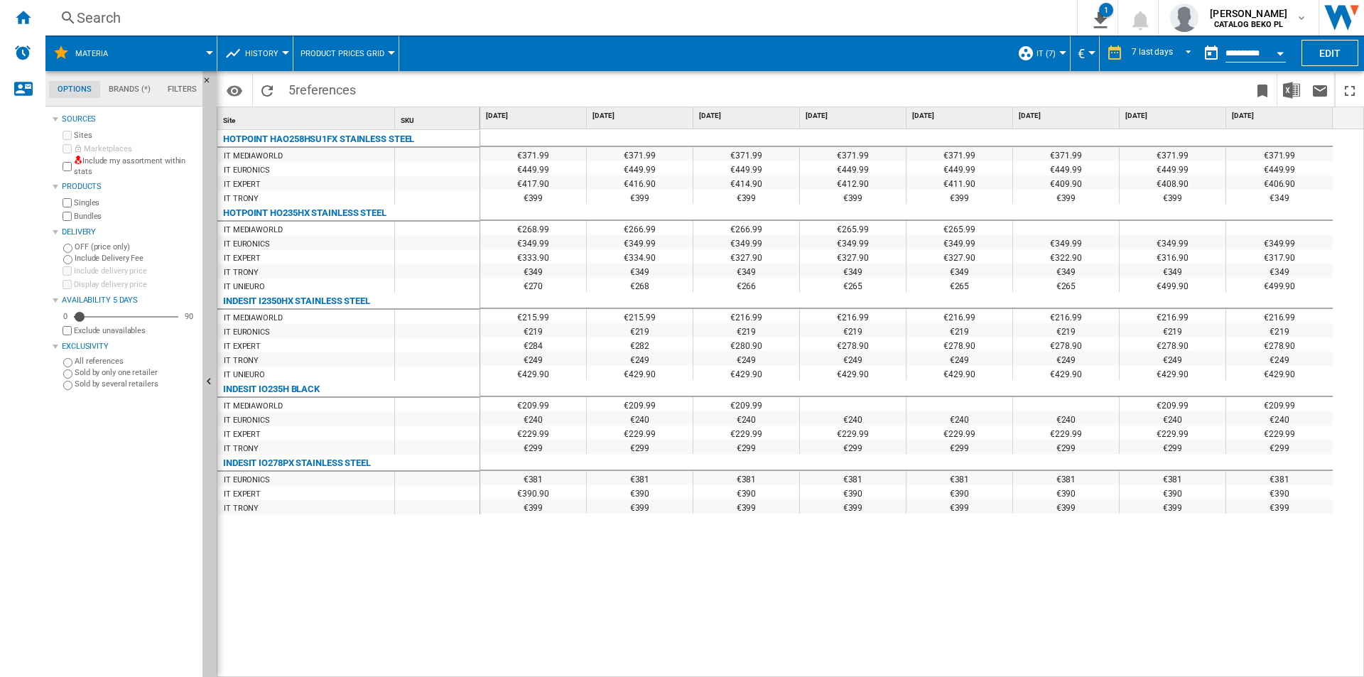
click at [1040, 65] on button "IT (7)" at bounding box center [1049, 54] width 26 height 36
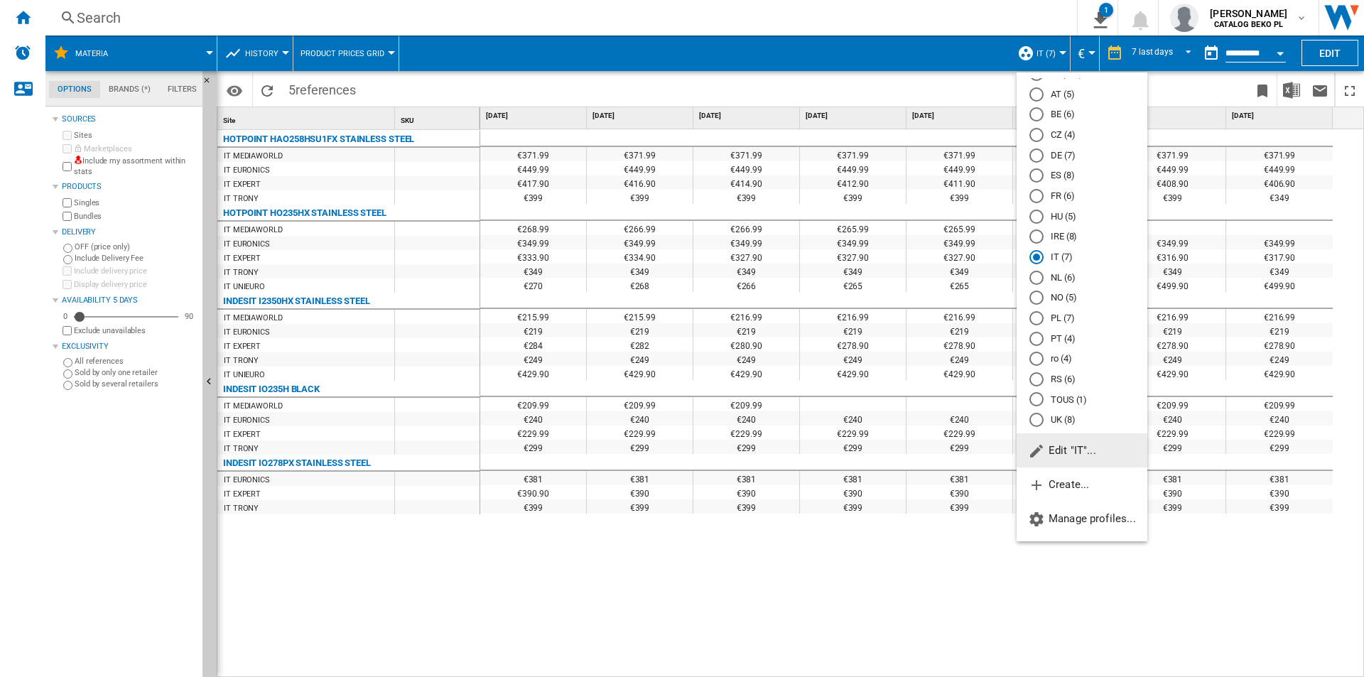
click at [1067, 277] on md-radio-button "NL (6)" at bounding box center [1081, 277] width 105 height 13
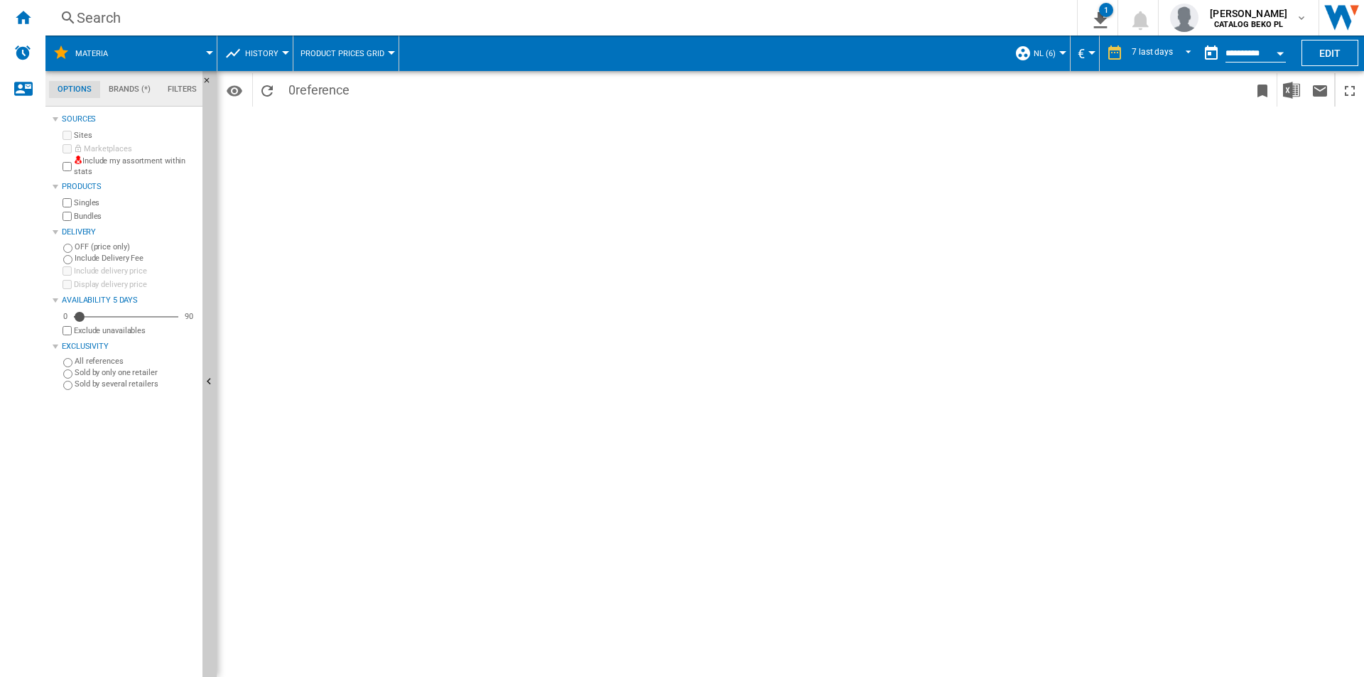
click at [1038, 40] on button "NL (6)" at bounding box center [1047, 54] width 29 height 36
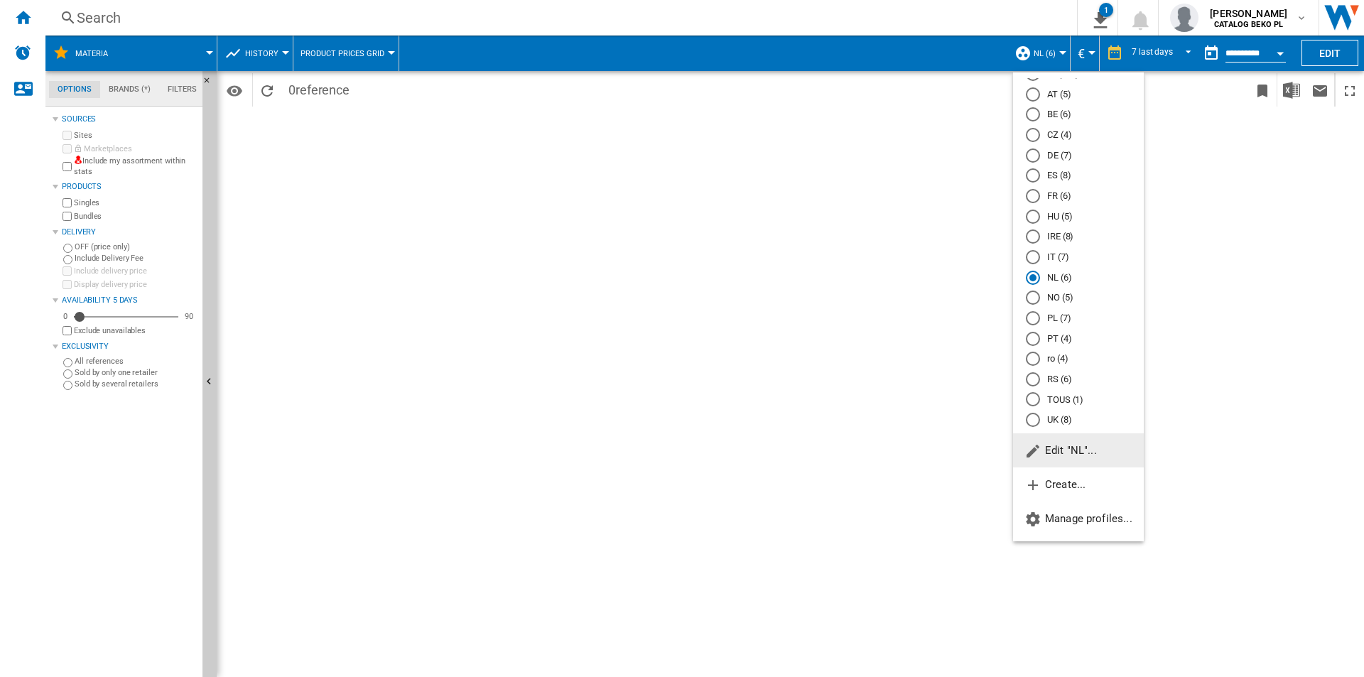
click at [1051, 415] on md-radio-button "UK (8)" at bounding box center [1078, 419] width 105 height 13
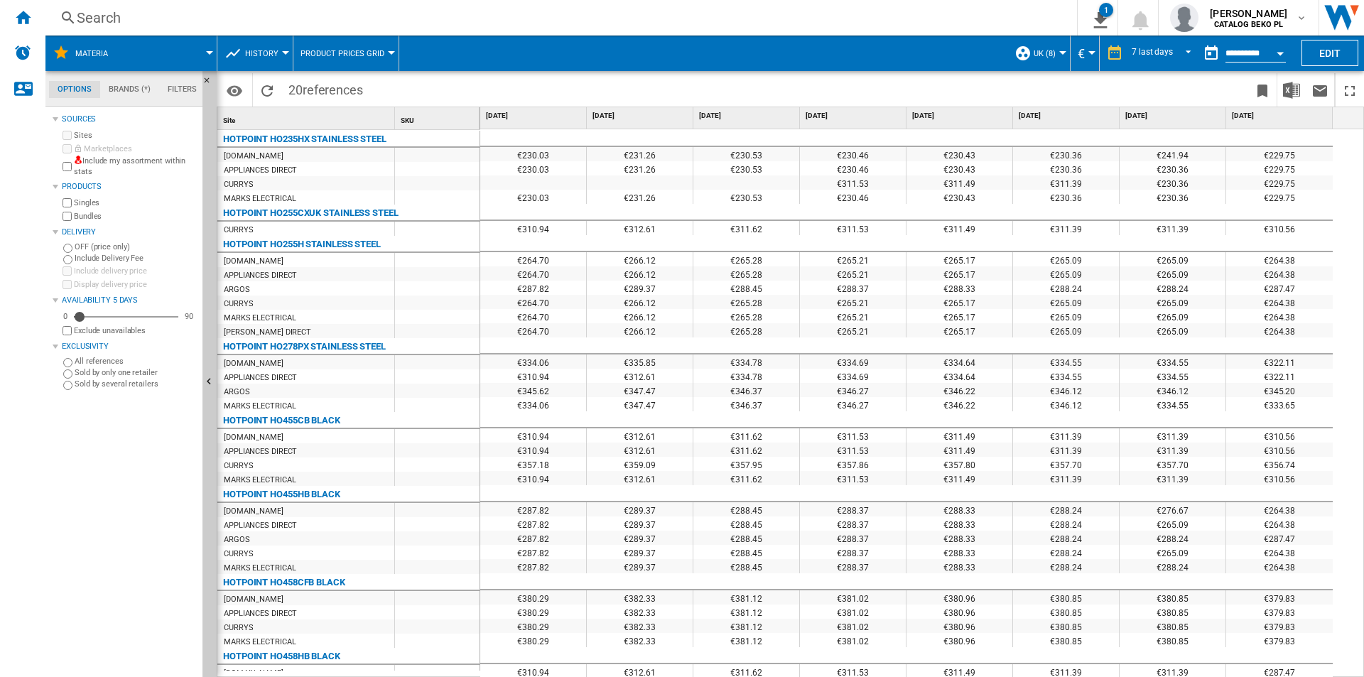
click at [135, 55] on span at bounding box center [169, 54] width 82 height 36
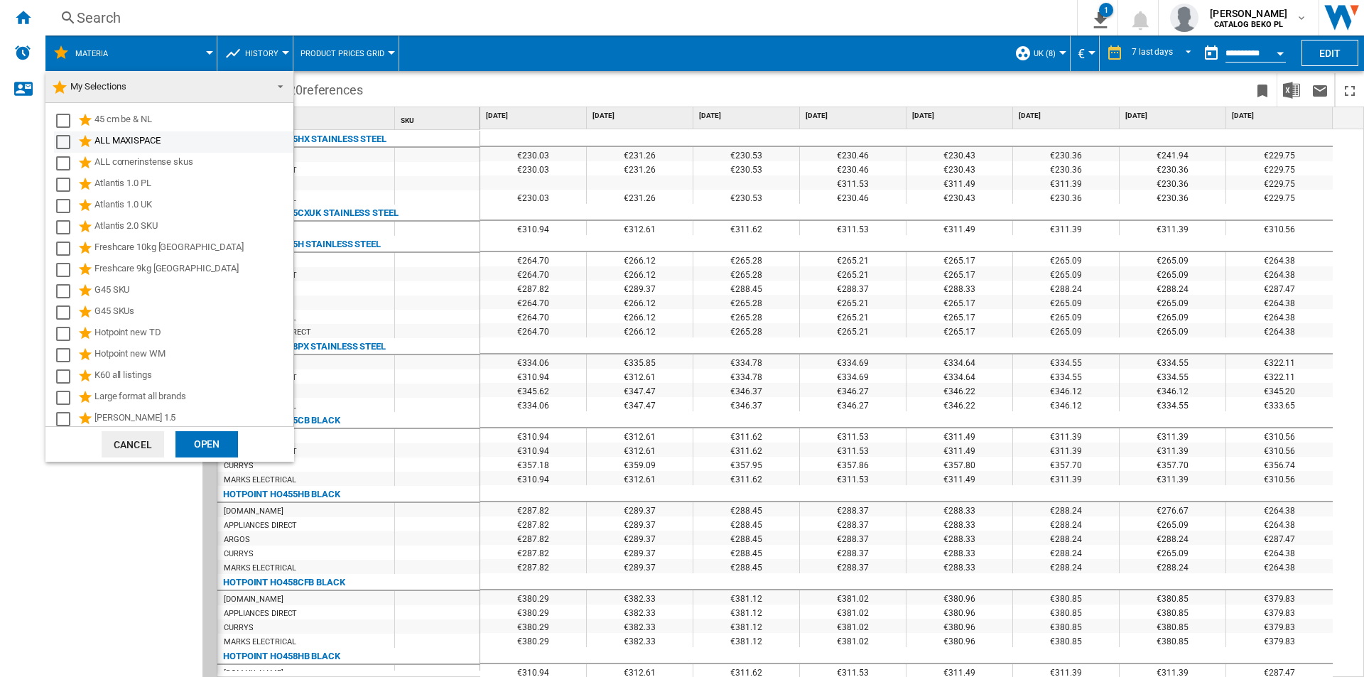
click at [112, 146] on div "ALL MAXISPACE" at bounding box center [192, 142] width 197 height 17
click at [223, 451] on div "Open" at bounding box center [206, 444] width 62 height 26
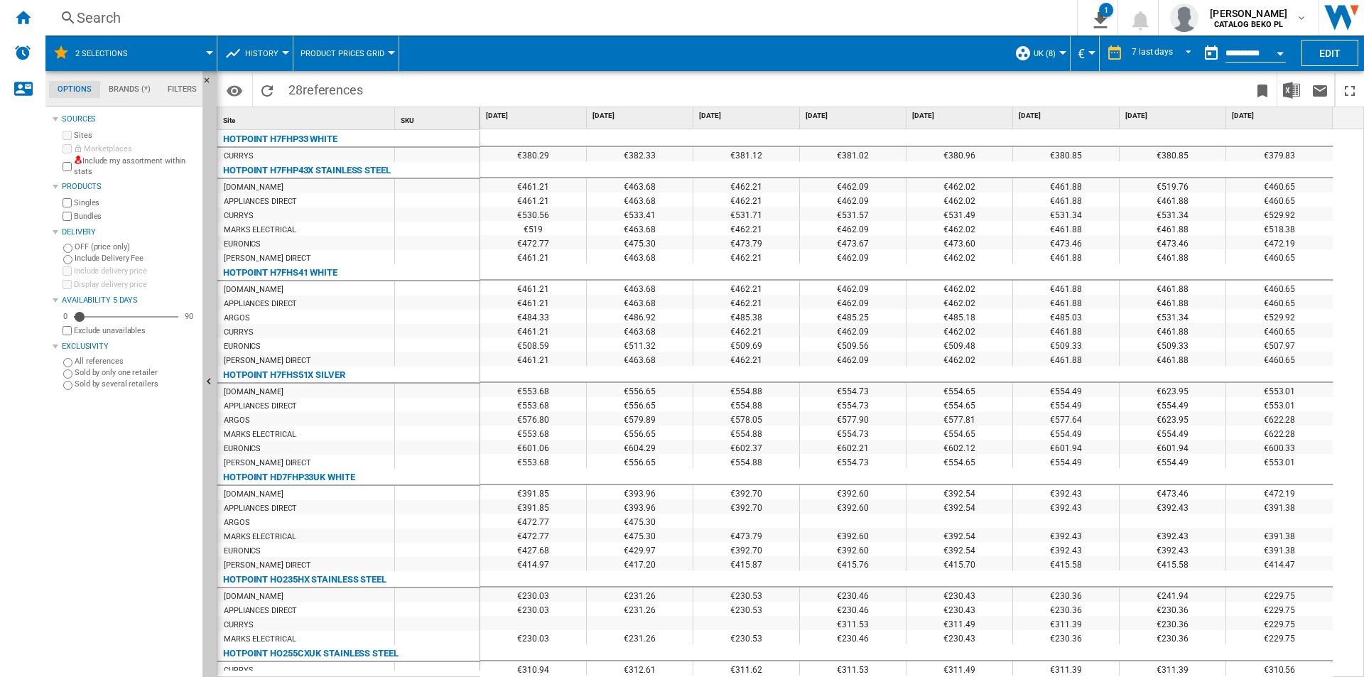
click at [84, 53] on span "2 selections" at bounding box center [101, 53] width 53 height 9
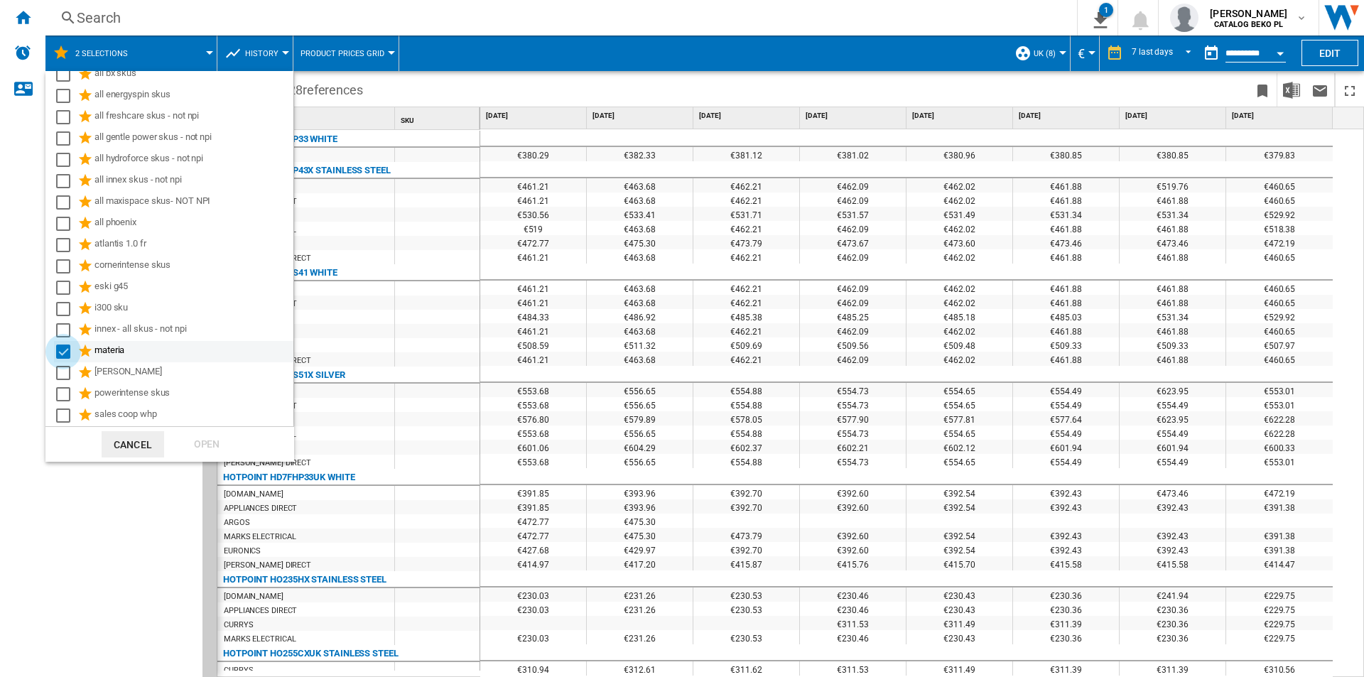
click at [67, 352] on div "Select" at bounding box center [63, 351] width 14 height 14
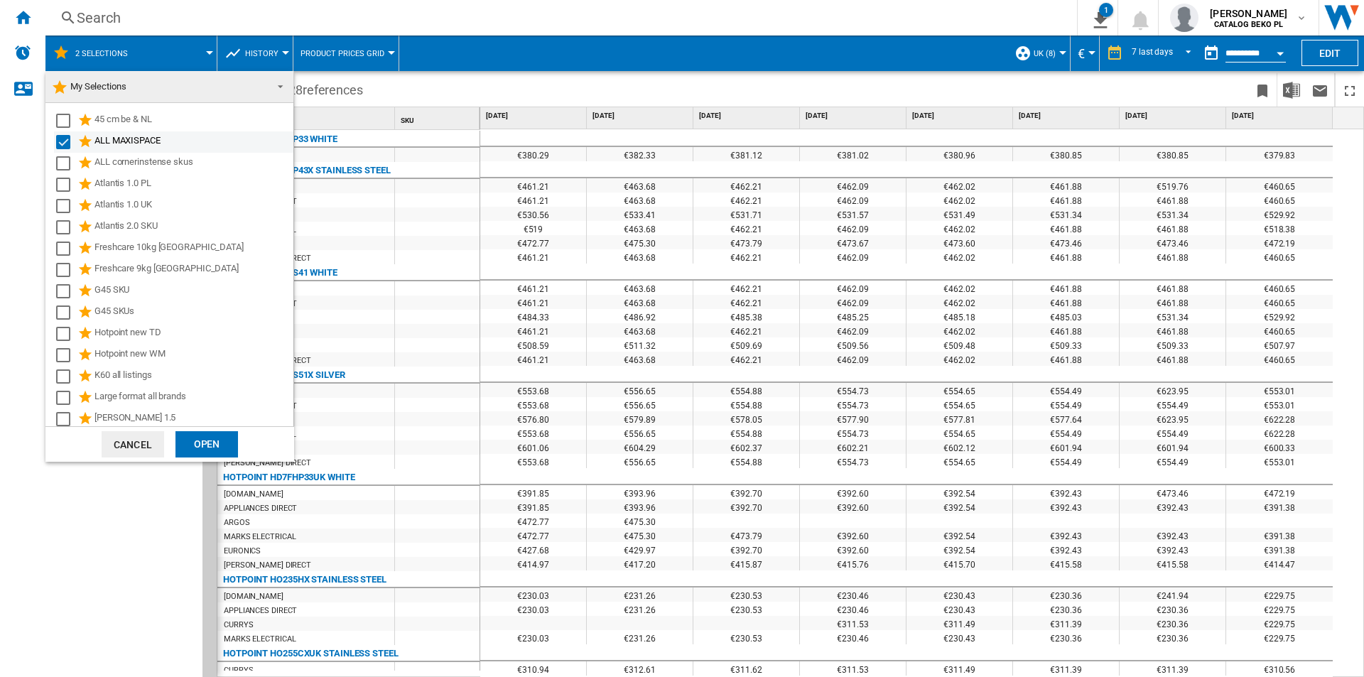
click at [60, 138] on div "Select" at bounding box center [63, 142] width 14 height 14
click at [58, 318] on div "Select" at bounding box center [63, 312] width 14 height 14
click at [123, 445] on button "Cancel" at bounding box center [133, 444] width 62 height 26
